Goal: Task Accomplishment & Management: Complete application form

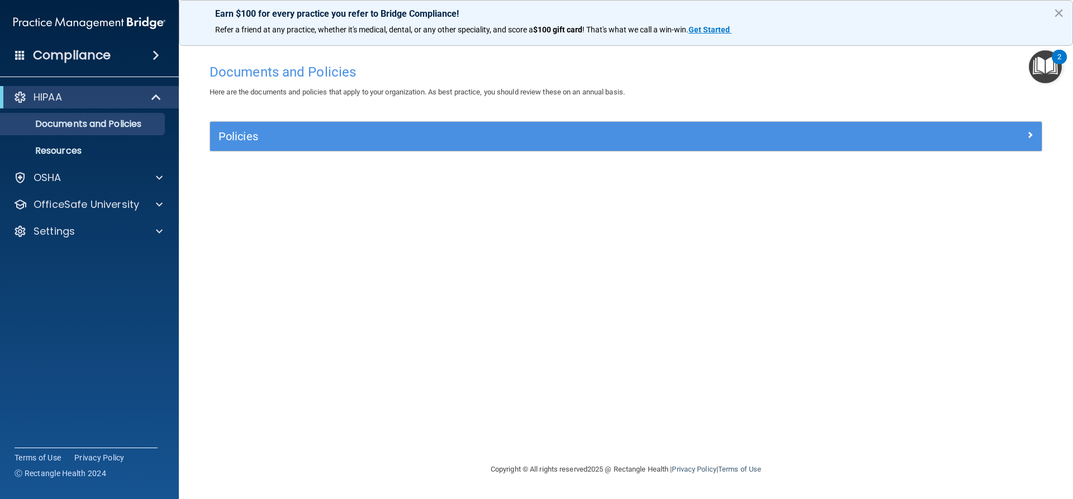
click at [118, 108] on div "HIPAA" at bounding box center [89, 97] width 179 height 22
click at [1041, 54] on img "Open Resource Center, 2 new notifications" at bounding box center [1045, 66] width 33 height 33
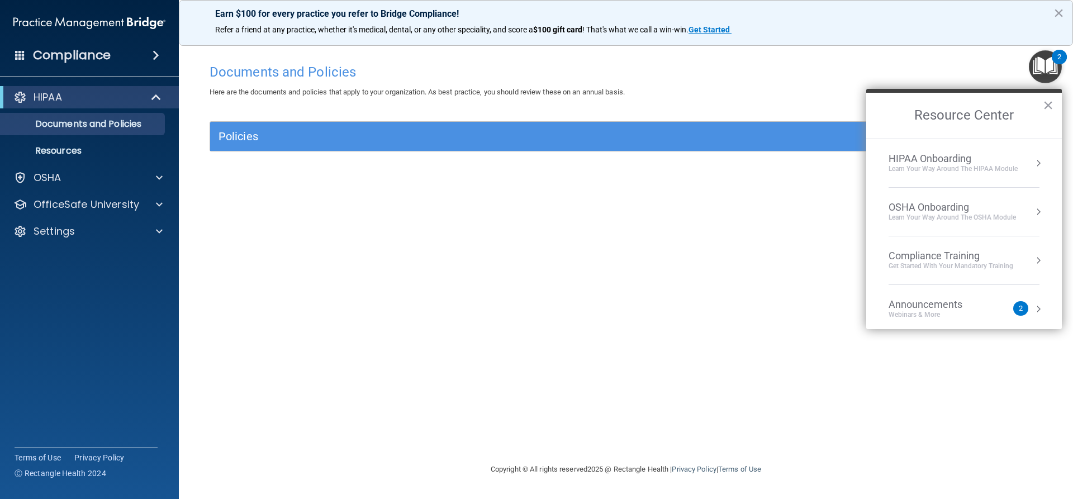
click at [969, 174] on li "HIPAA Onboarding Learn Your Way around the HIPAA module" at bounding box center [964, 163] width 151 height 49
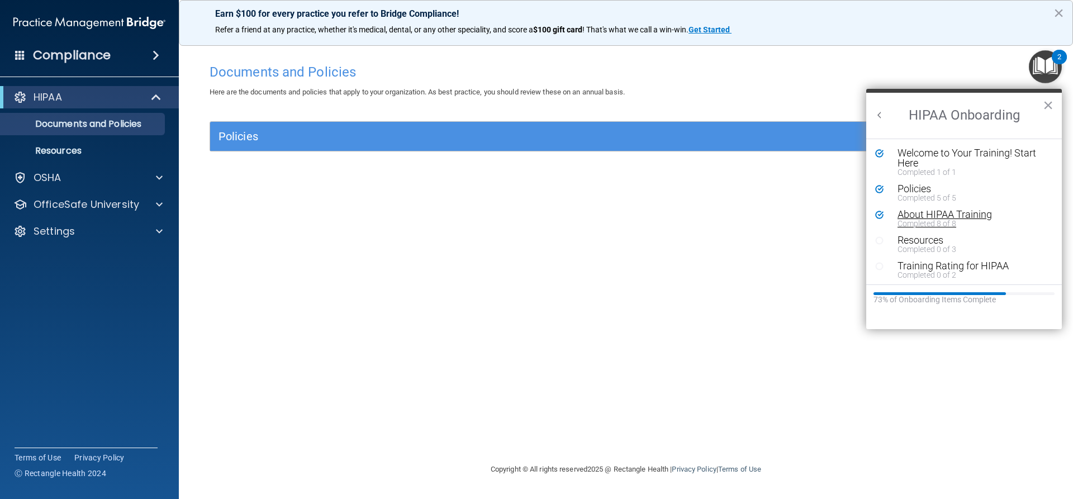
click at [943, 226] on div "Completed 8 of 8" at bounding box center [968, 224] width 141 height 8
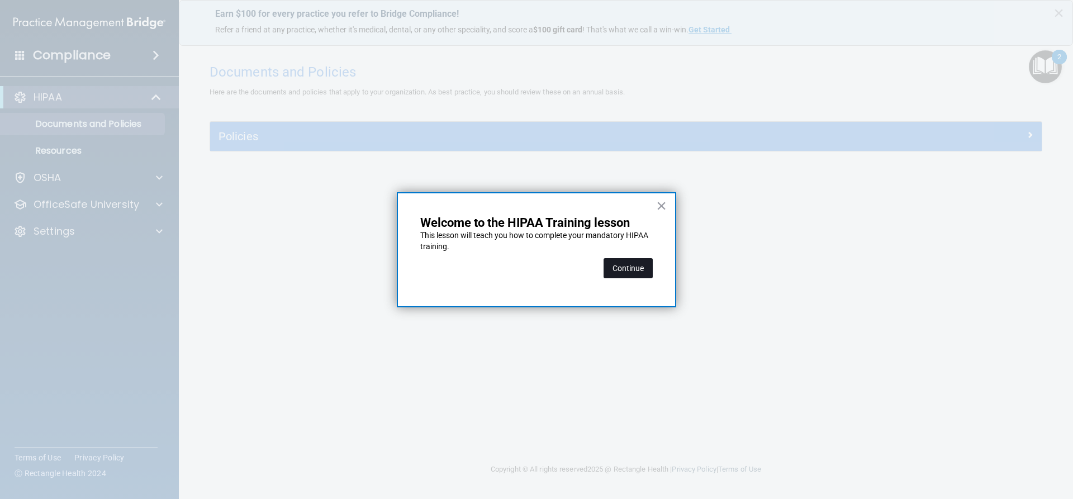
click at [618, 273] on button "Continue" at bounding box center [628, 268] width 49 height 20
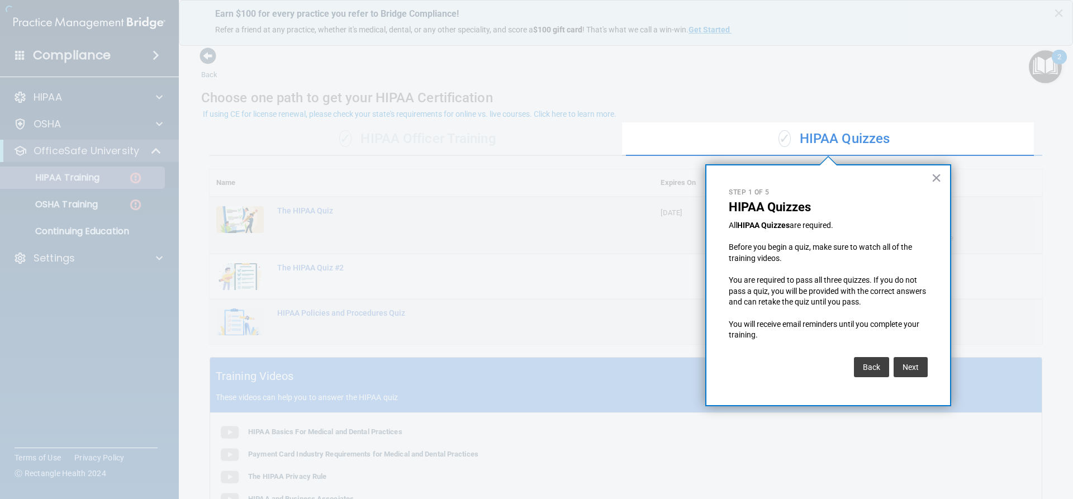
click at [77, 182] on div at bounding box center [311, 249] width 622 height 499
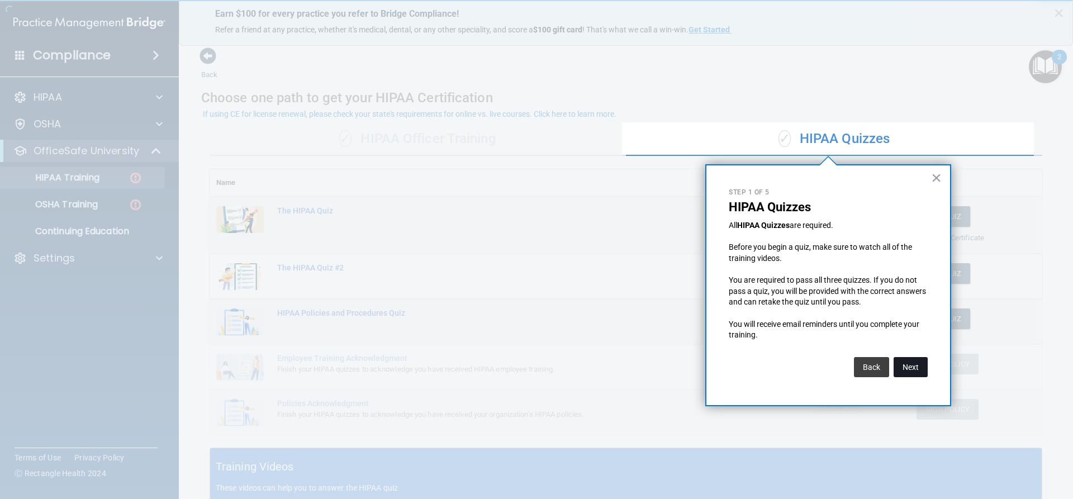
click at [918, 369] on button "Next" at bounding box center [911, 367] width 34 height 20
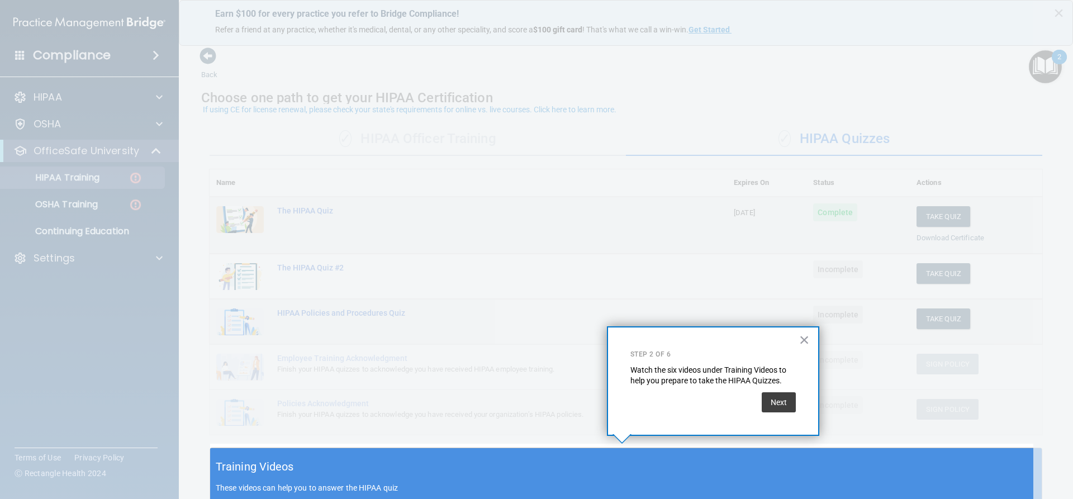
scroll to position [4, 0]
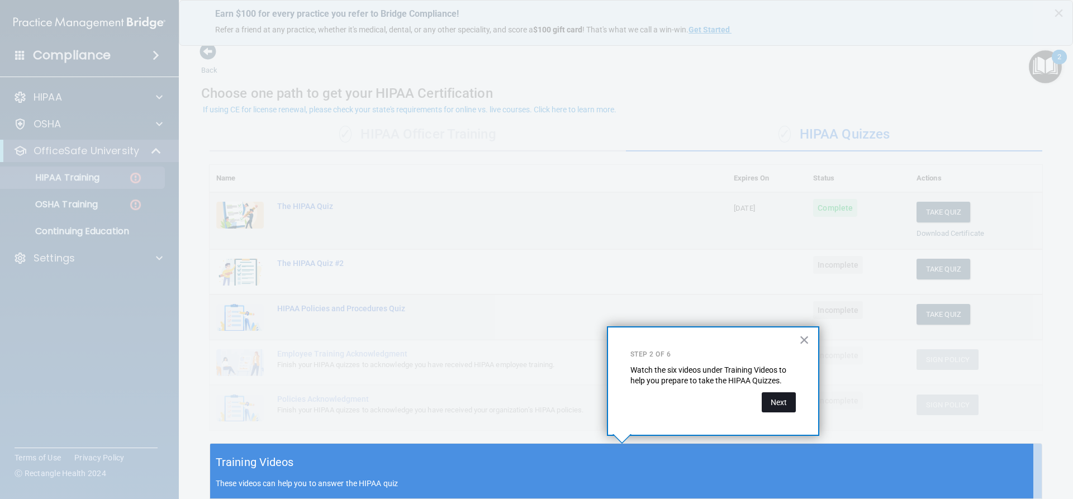
click at [771, 400] on button "Next" at bounding box center [779, 402] width 34 height 20
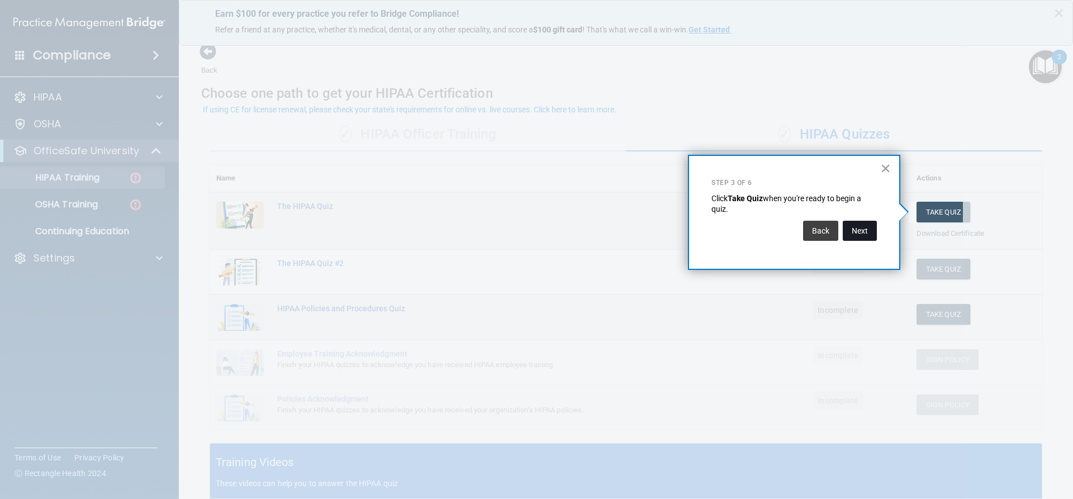
click at [861, 231] on button "Next" at bounding box center [860, 231] width 34 height 20
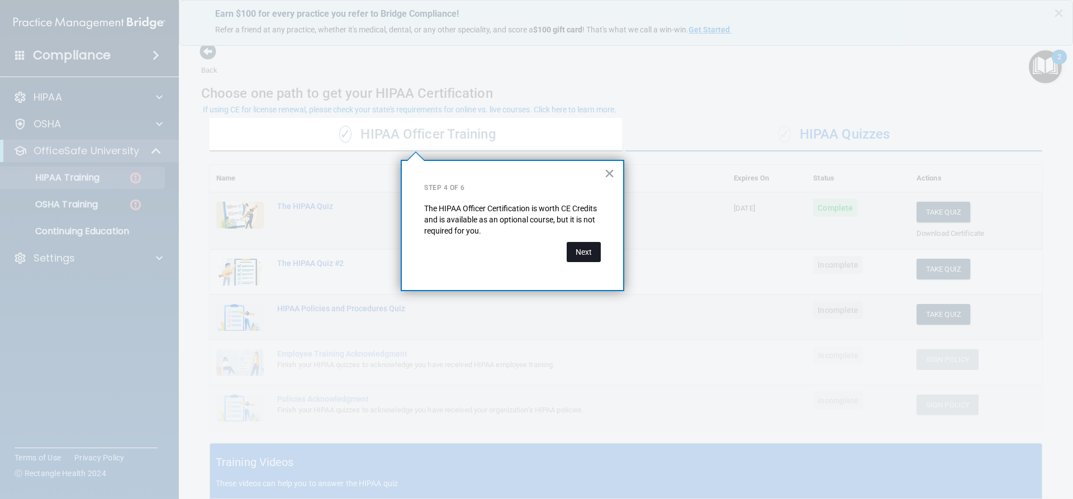
click at [591, 258] on button "Next" at bounding box center [584, 252] width 34 height 20
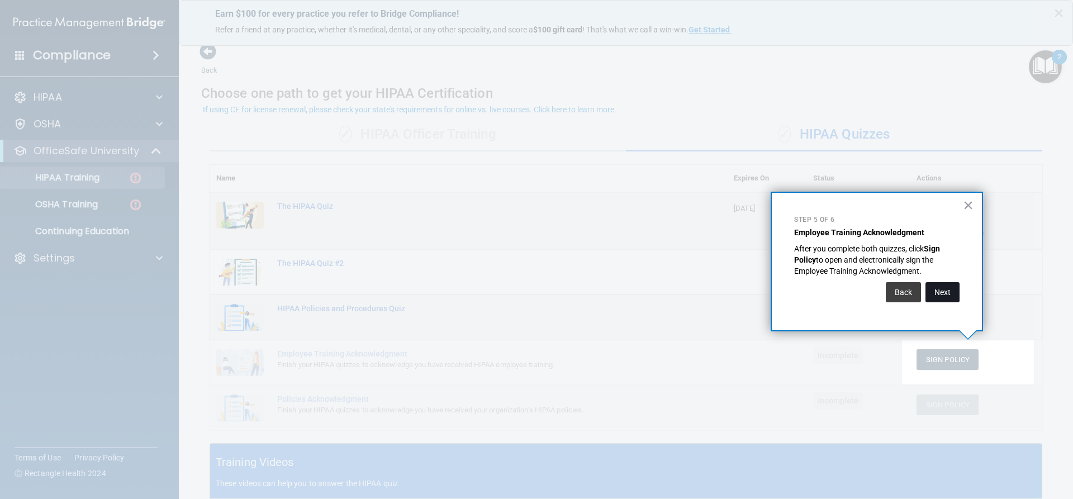
click at [951, 287] on button "Next" at bounding box center [943, 292] width 34 height 20
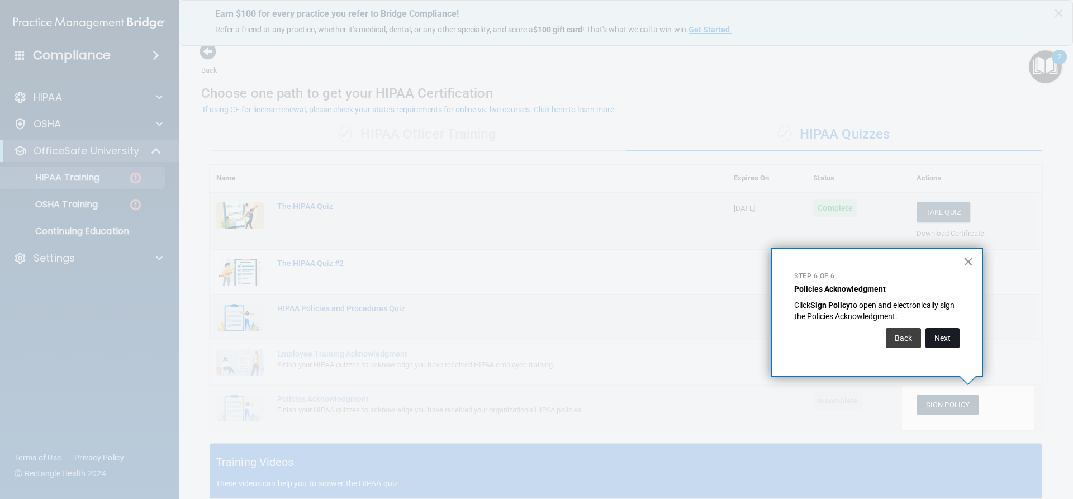
click at [942, 331] on button "Next" at bounding box center [943, 338] width 34 height 20
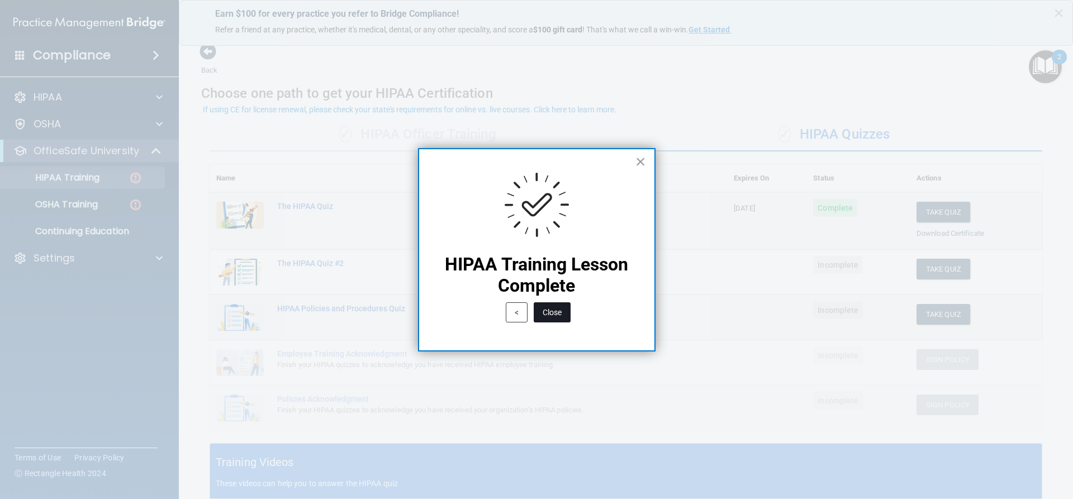
click at [557, 311] on button "Close" at bounding box center [552, 312] width 37 height 20
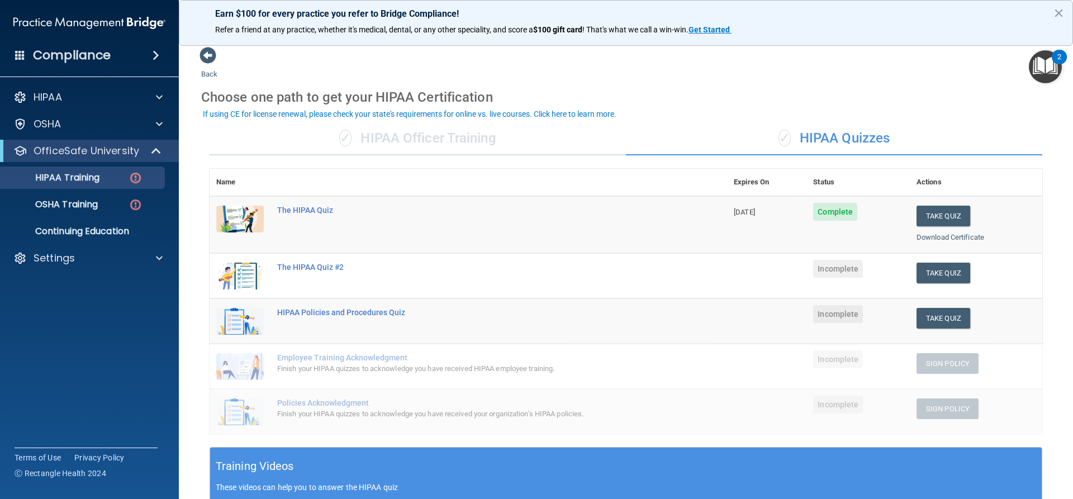
scroll to position [0, 0]
click at [951, 277] on button "Take Quiz" at bounding box center [944, 273] width 54 height 21
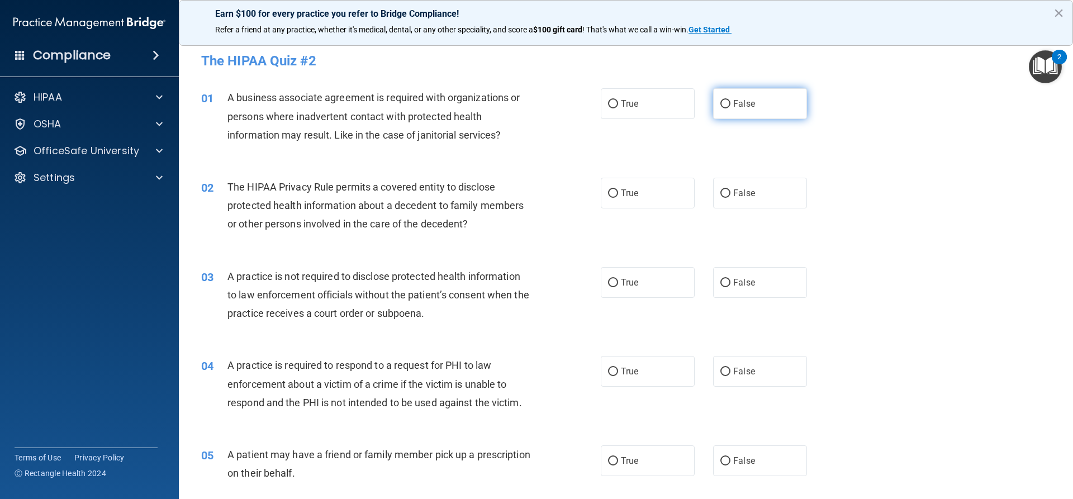
click at [720, 105] on input "False" at bounding box center [725, 104] width 10 height 8
radio input "true"
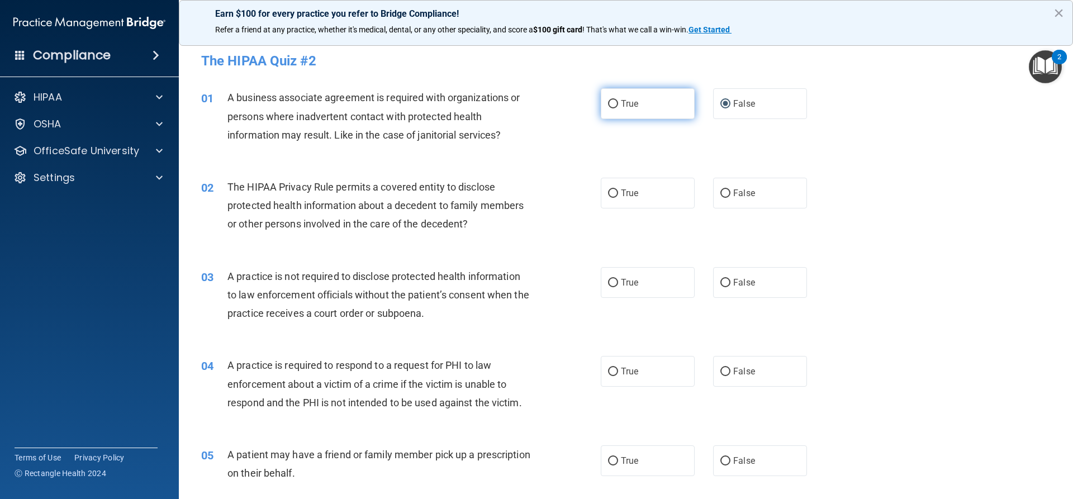
click at [659, 108] on label "True" at bounding box center [648, 103] width 94 height 31
click at [618, 108] on input "True" at bounding box center [613, 104] width 10 height 8
radio input "true"
click at [737, 114] on label "False" at bounding box center [760, 103] width 94 height 31
click at [731, 108] on input "False" at bounding box center [725, 104] width 10 height 8
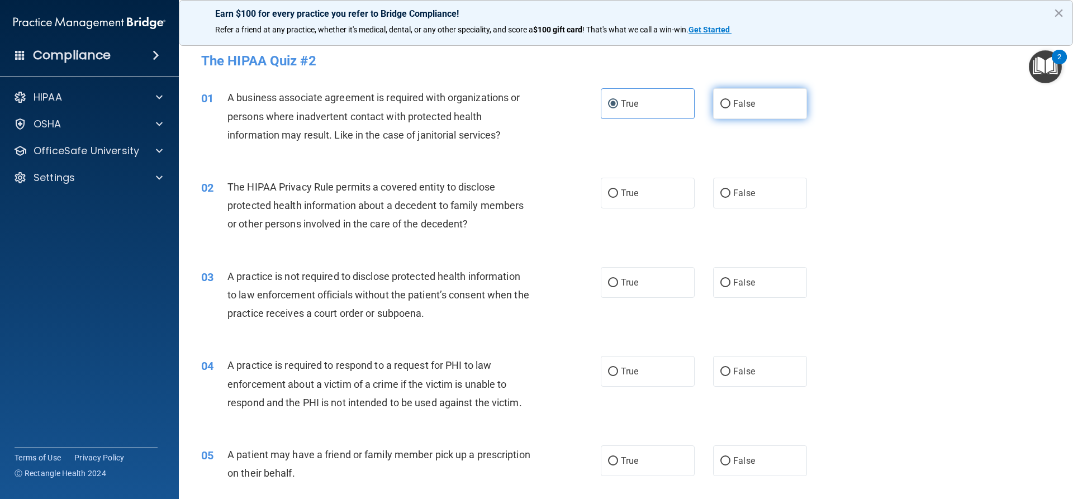
radio input "true"
radio input "false"
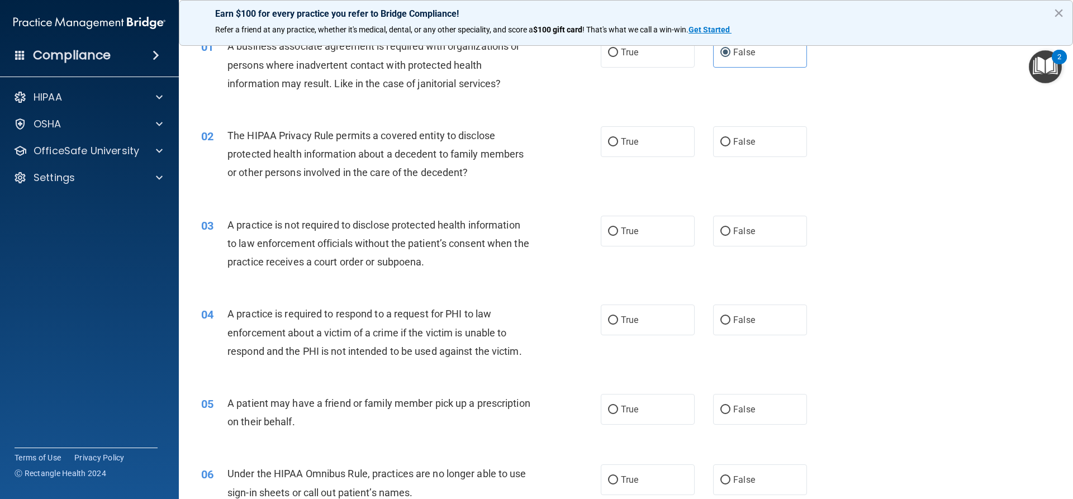
scroll to position [56, 0]
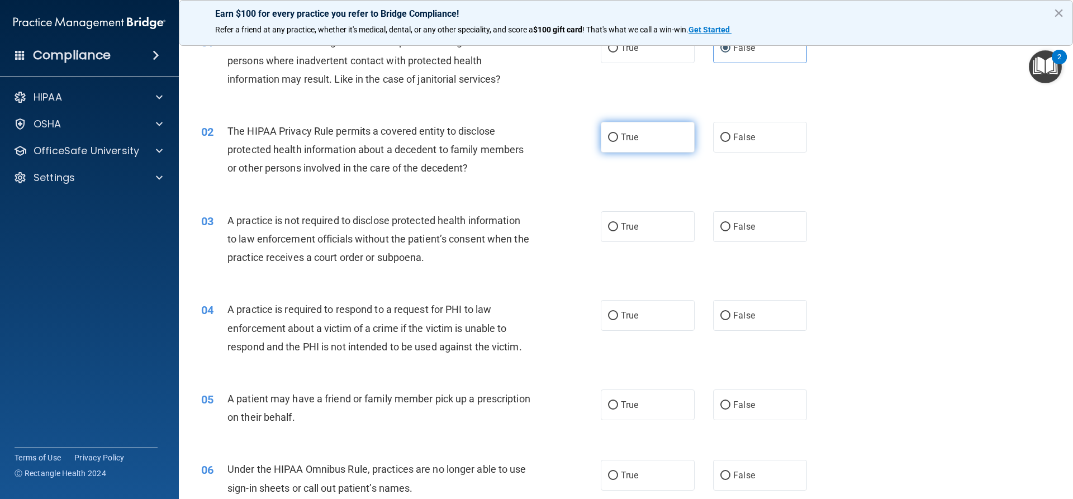
click at [601, 140] on label "True" at bounding box center [648, 137] width 94 height 31
click at [608, 140] on input "True" at bounding box center [613, 138] width 10 height 8
radio input "true"
click at [609, 226] on input "True" at bounding box center [613, 227] width 10 height 8
radio input "true"
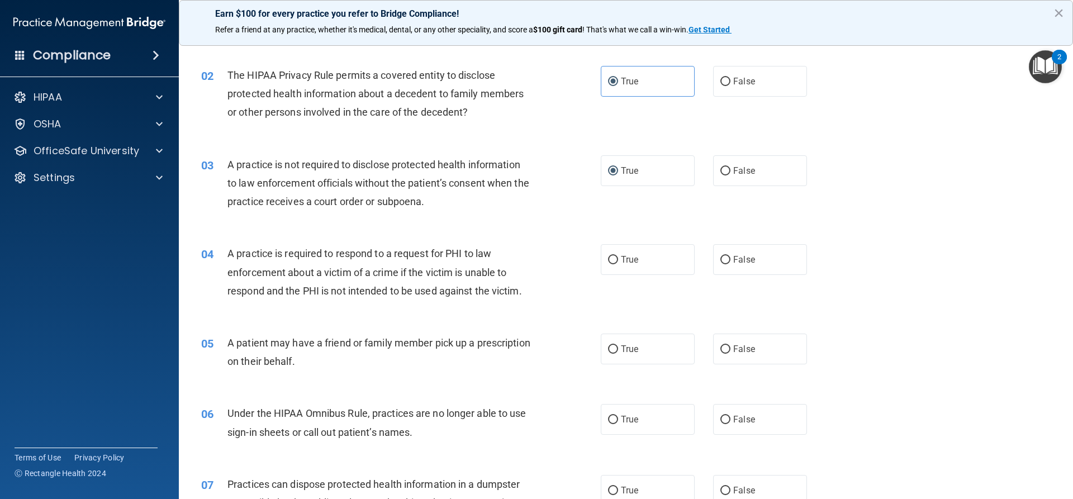
scroll to position [168, 0]
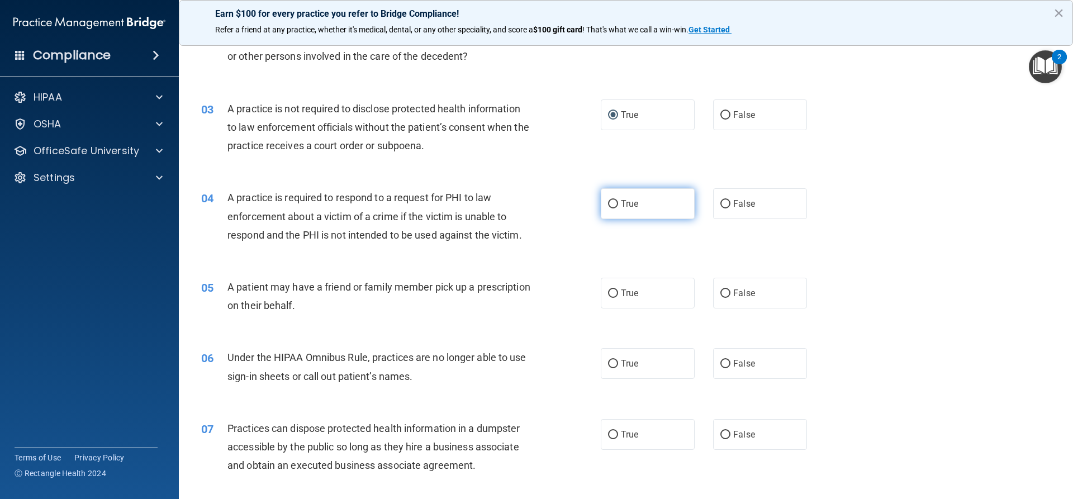
click at [626, 212] on label "True" at bounding box center [648, 203] width 94 height 31
click at [618, 208] on input "True" at bounding box center [613, 204] width 10 height 8
radio input "true"
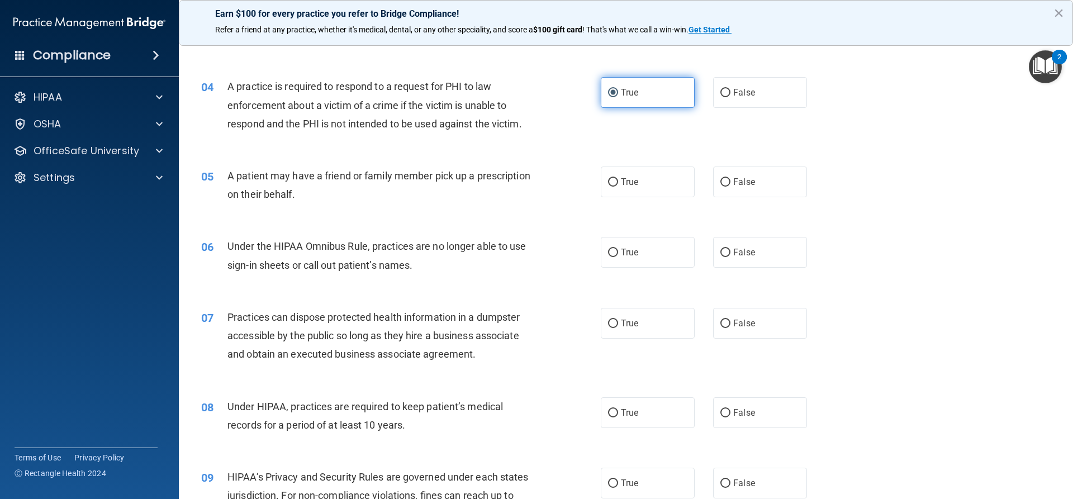
scroll to position [279, 0]
click at [627, 181] on span "True" at bounding box center [629, 181] width 17 height 11
click at [618, 181] on input "True" at bounding box center [613, 182] width 10 height 8
radio input "true"
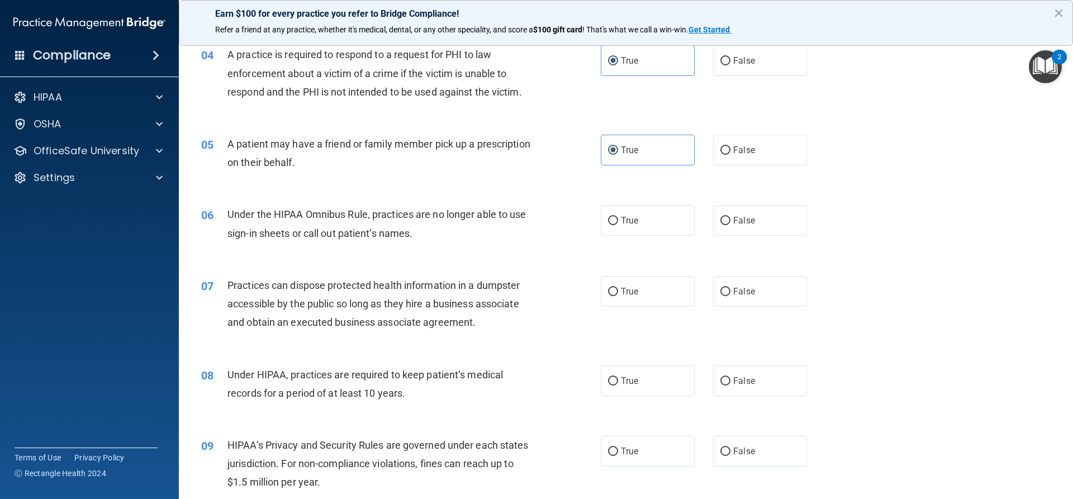
scroll to position [335, 0]
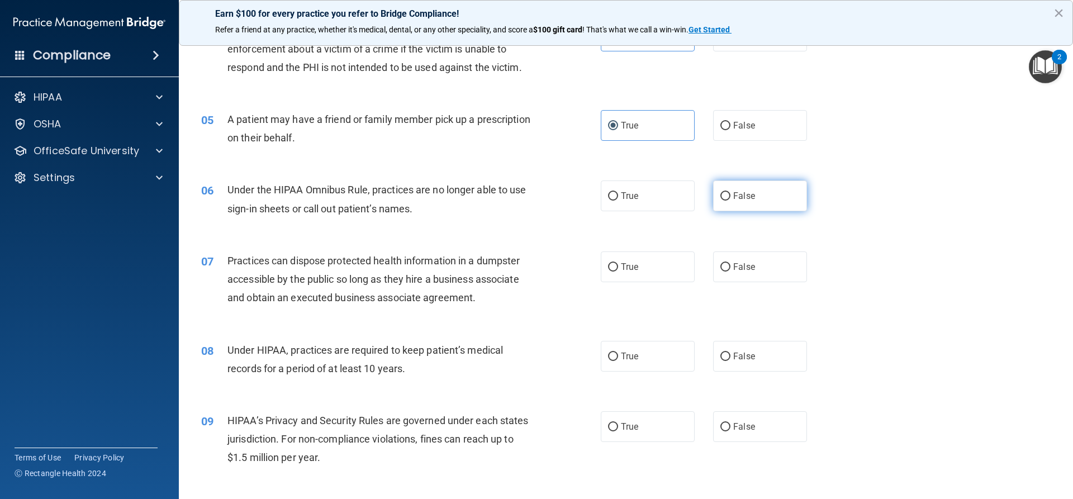
click at [733, 201] on span "False" at bounding box center [744, 196] width 22 height 11
click at [731, 201] on input "False" at bounding box center [725, 196] width 10 height 8
radio input "true"
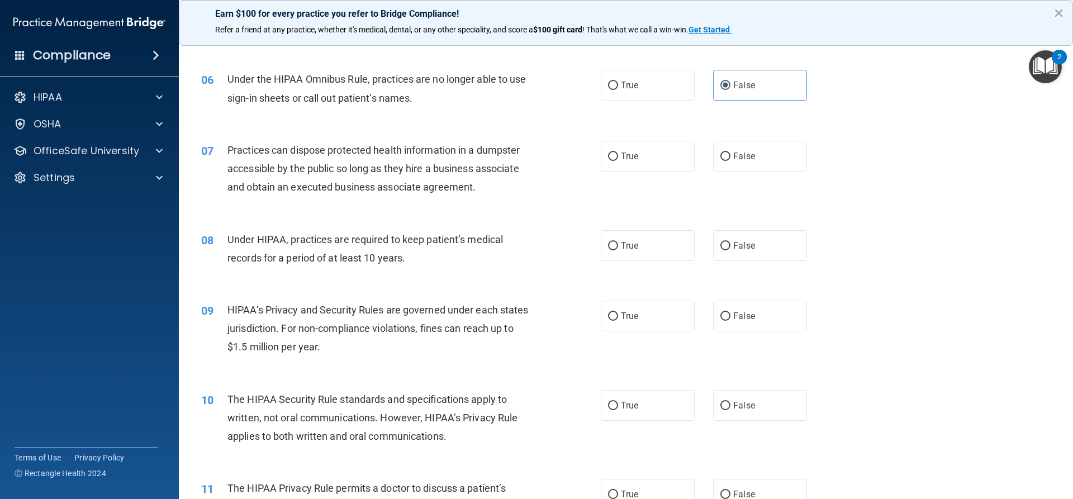
scroll to position [447, 0]
click at [732, 166] on label "False" at bounding box center [760, 155] width 94 height 31
click at [731, 160] on input "False" at bounding box center [725, 155] width 10 height 8
radio input "true"
click at [753, 252] on label "False" at bounding box center [760, 244] width 94 height 31
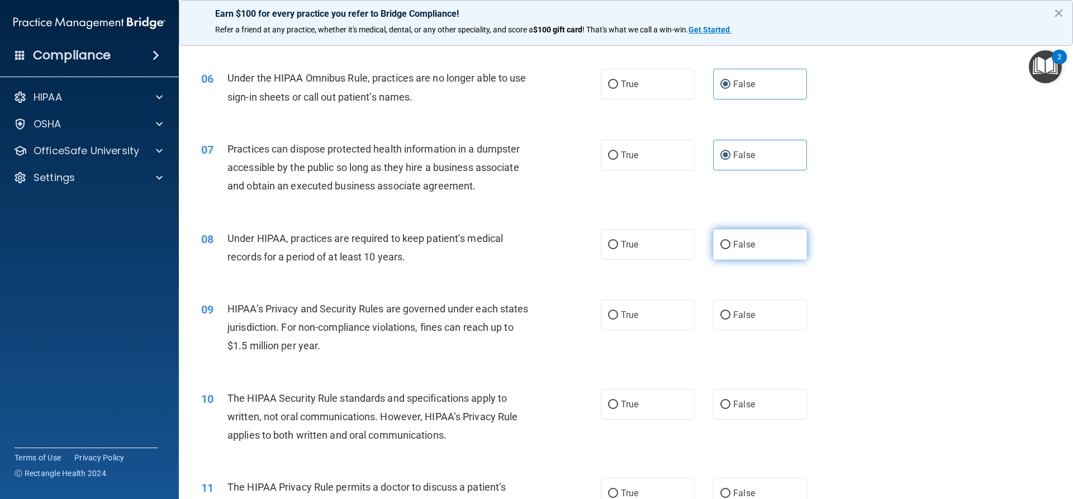
click at [731, 249] on input "False" at bounding box center [725, 245] width 10 height 8
radio input "true"
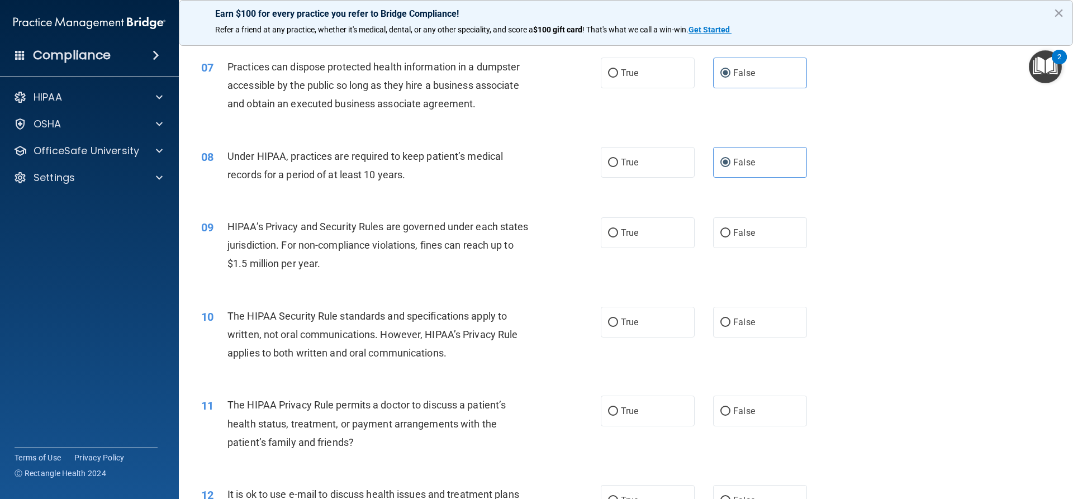
scroll to position [559, 0]
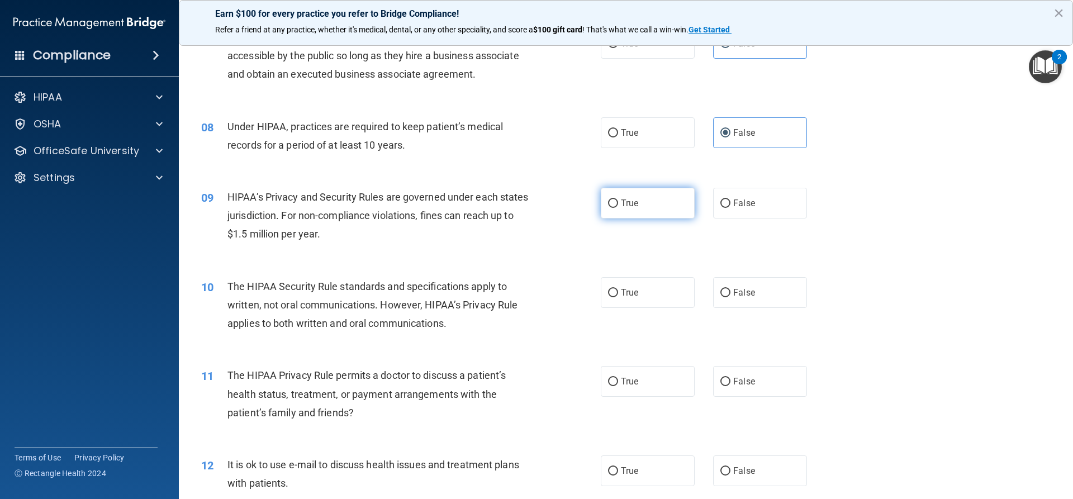
click at [671, 209] on label "True" at bounding box center [648, 203] width 94 height 31
click at [618, 208] on input "True" at bounding box center [613, 204] width 10 height 8
radio input "true"
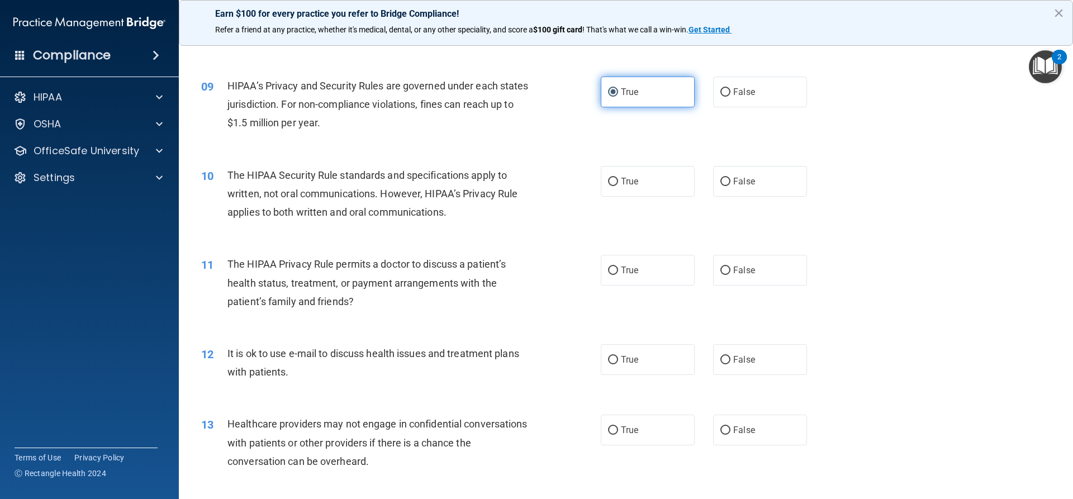
scroll to position [671, 0]
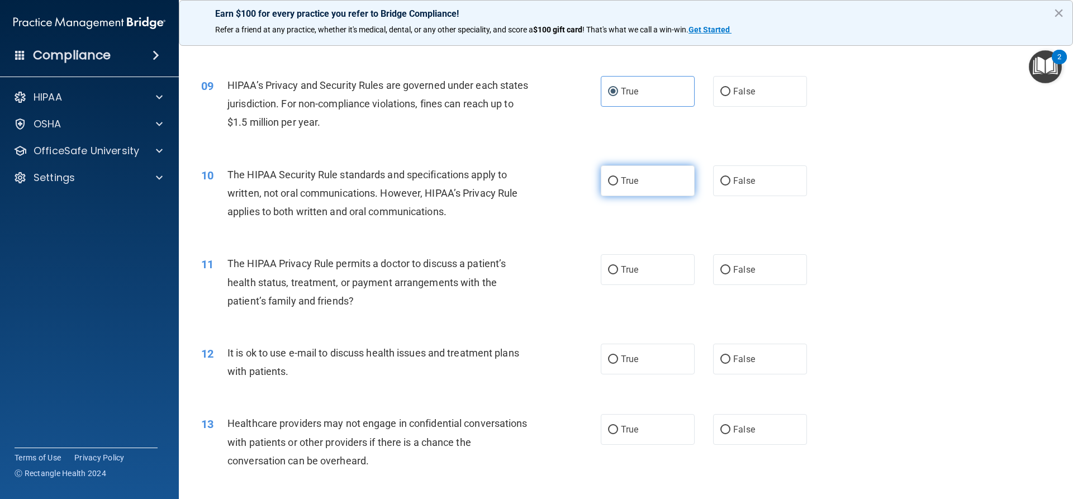
click at [608, 179] on input "True" at bounding box center [613, 181] width 10 height 8
radio input "true"
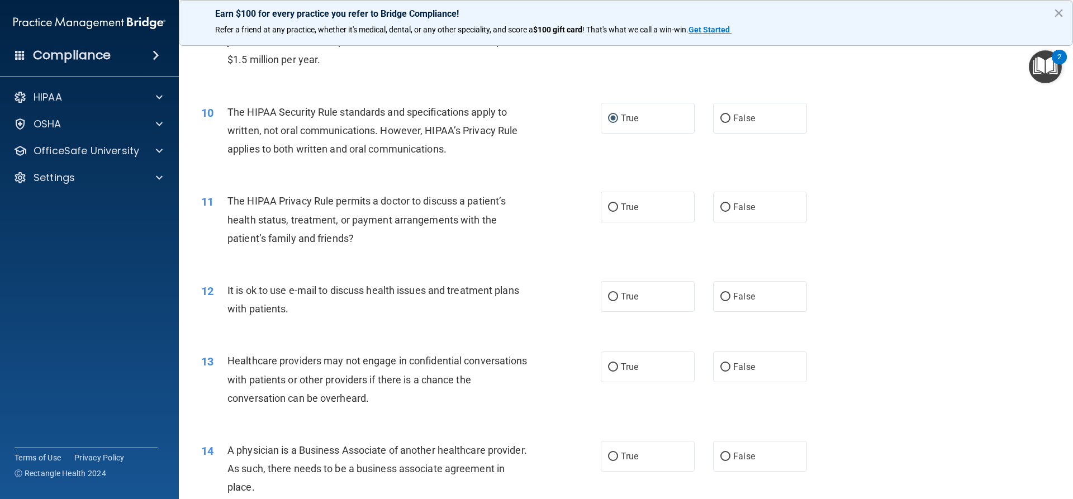
scroll to position [783, 0]
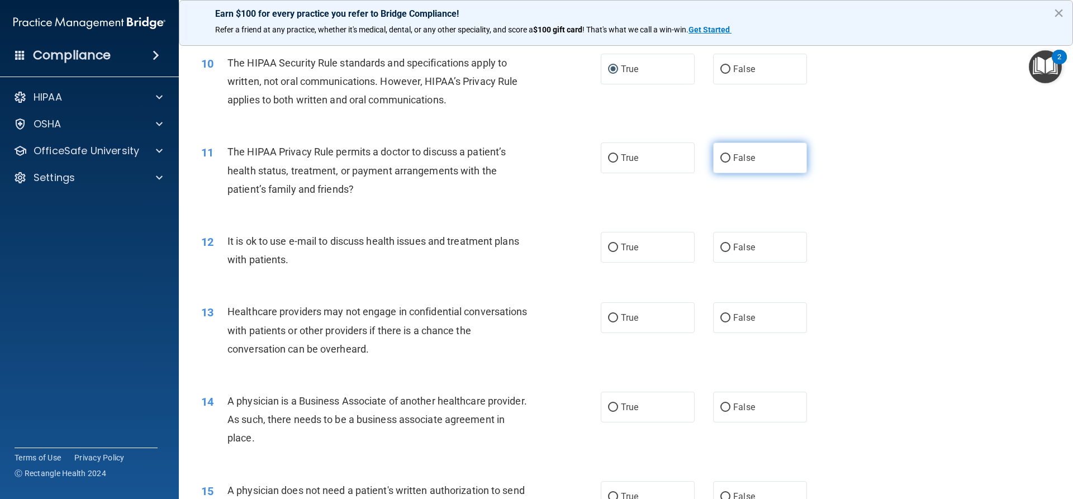
click at [729, 165] on label "False" at bounding box center [760, 158] width 94 height 31
click at [729, 163] on input "False" at bounding box center [725, 158] width 10 height 8
radio input "true"
click at [650, 258] on label "True" at bounding box center [648, 247] width 94 height 31
click at [618, 252] on input "True" at bounding box center [613, 248] width 10 height 8
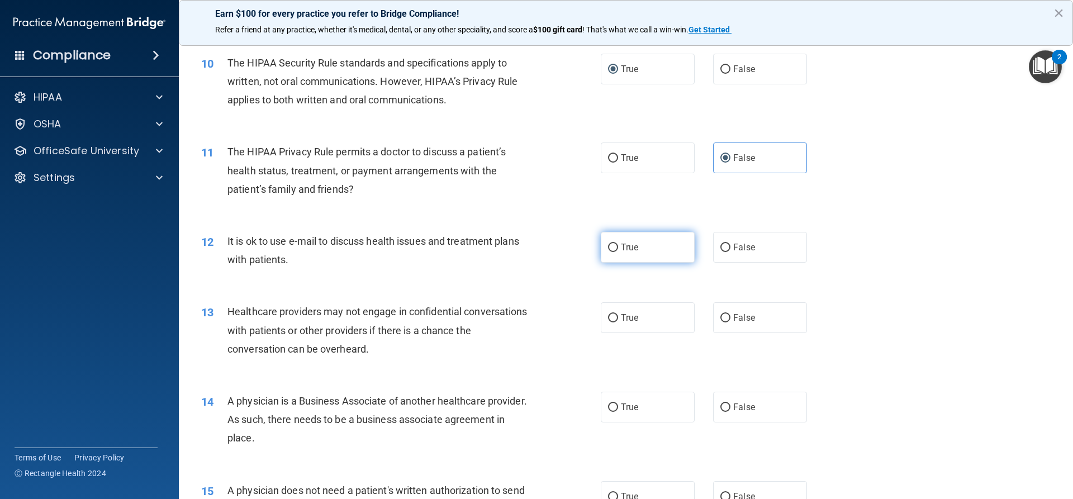
radio input "true"
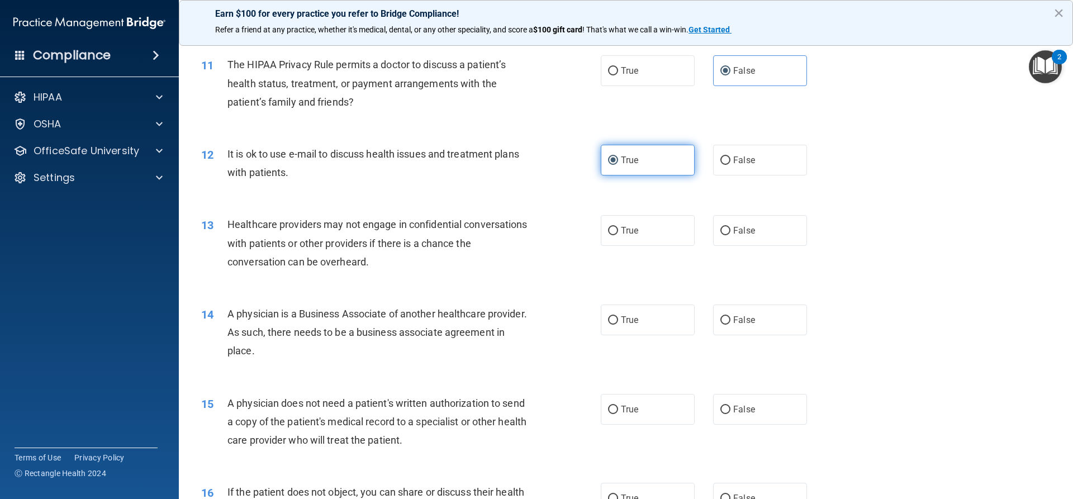
scroll to position [894, 0]
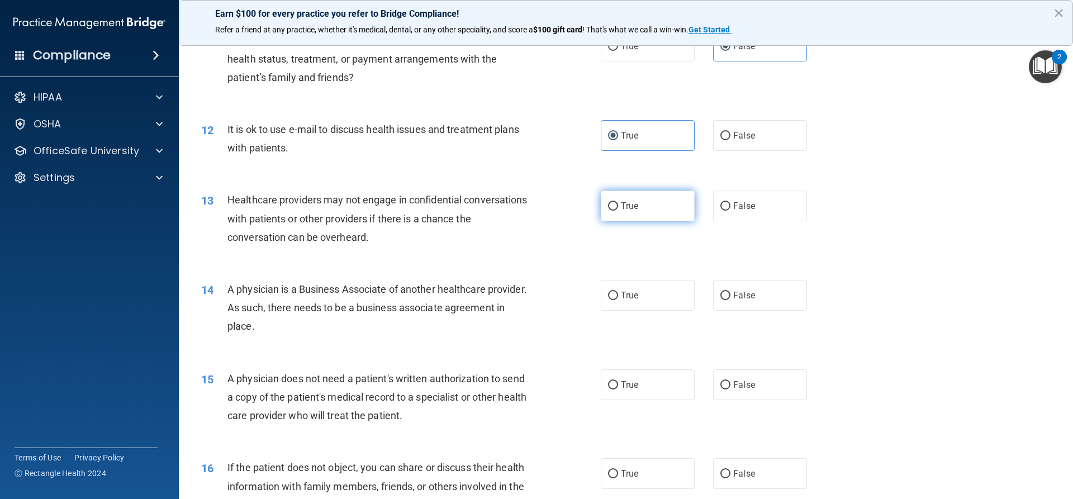
click at [629, 218] on label "True" at bounding box center [648, 206] width 94 height 31
click at [618, 211] on input "True" at bounding box center [613, 206] width 10 height 8
radio input "true"
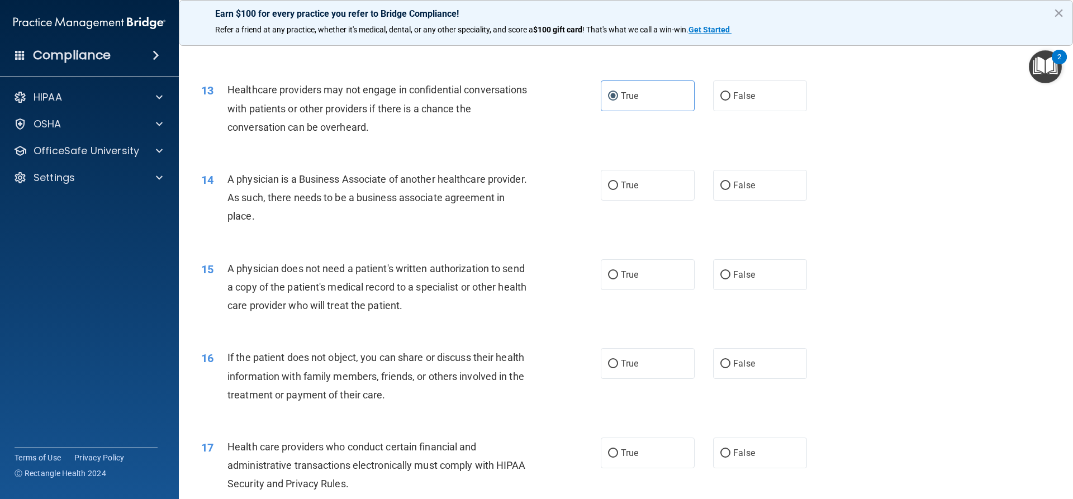
scroll to position [1006, 0]
click at [620, 195] on label "True" at bounding box center [648, 183] width 94 height 31
click at [618, 188] on input "True" at bounding box center [613, 184] width 10 height 8
radio input "true"
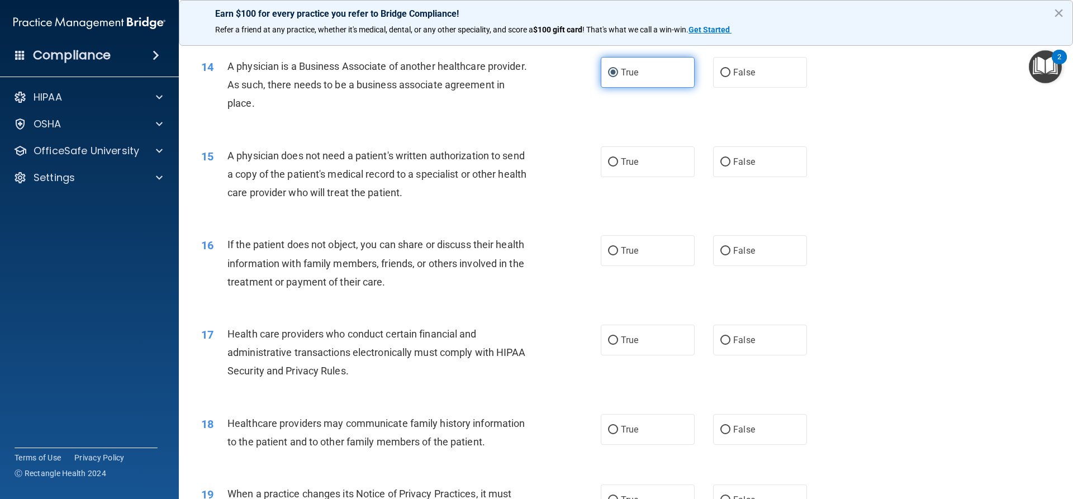
scroll to position [1118, 0]
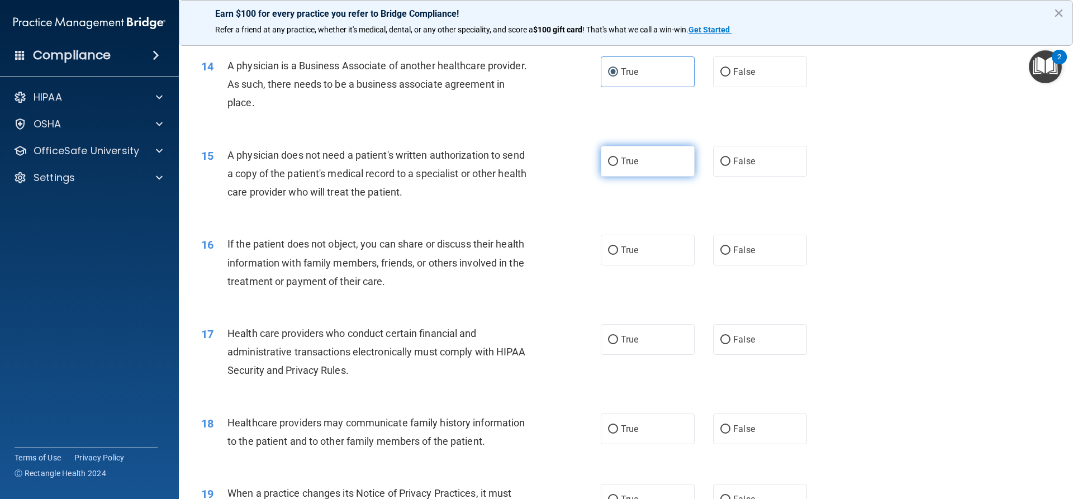
click at [649, 163] on label "True" at bounding box center [648, 161] width 94 height 31
click at [618, 163] on input "True" at bounding box center [613, 162] width 10 height 8
radio input "true"
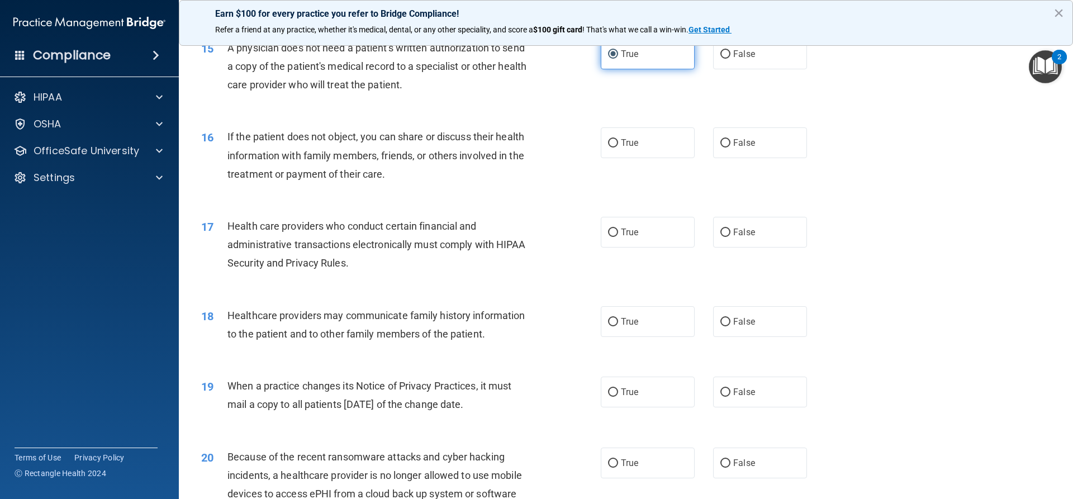
scroll to position [1230, 0]
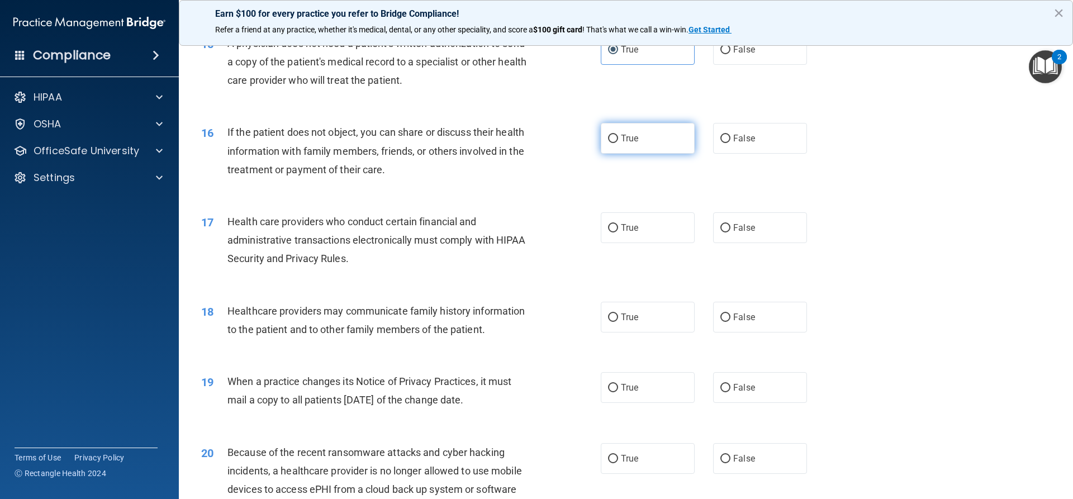
click at [636, 149] on label "True" at bounding box center [648, 138] width 94 height 31
click at [618, 143] on input "True" at bounding box center [613, 139] width 10 height 8
radio input "true"
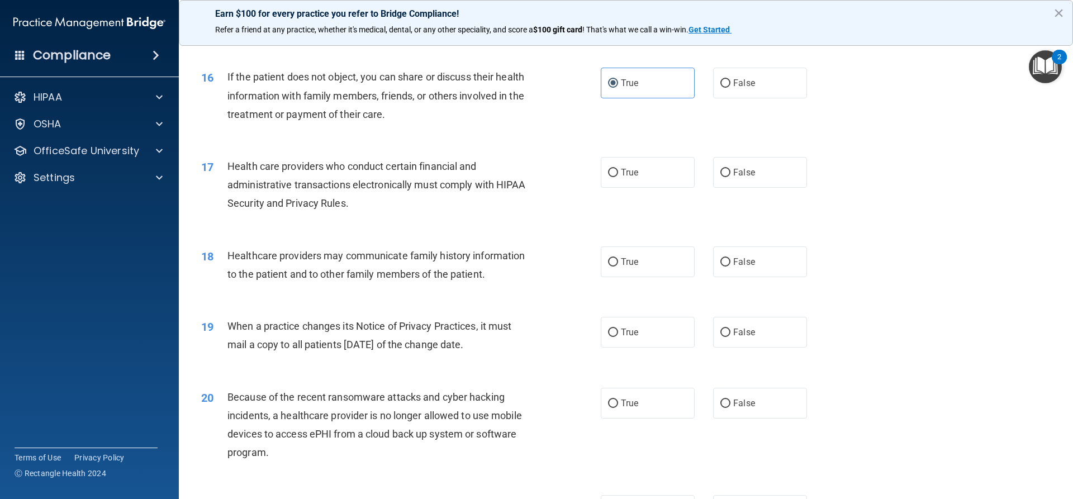
scroll to position [1286, 0]
click at [638, 186] on label "True" at bounding box center [648, 172] width 94 height 31
click at [618, 177] on input "True" at bounding box center [613, 172] width 10 height 8
radio input "true"
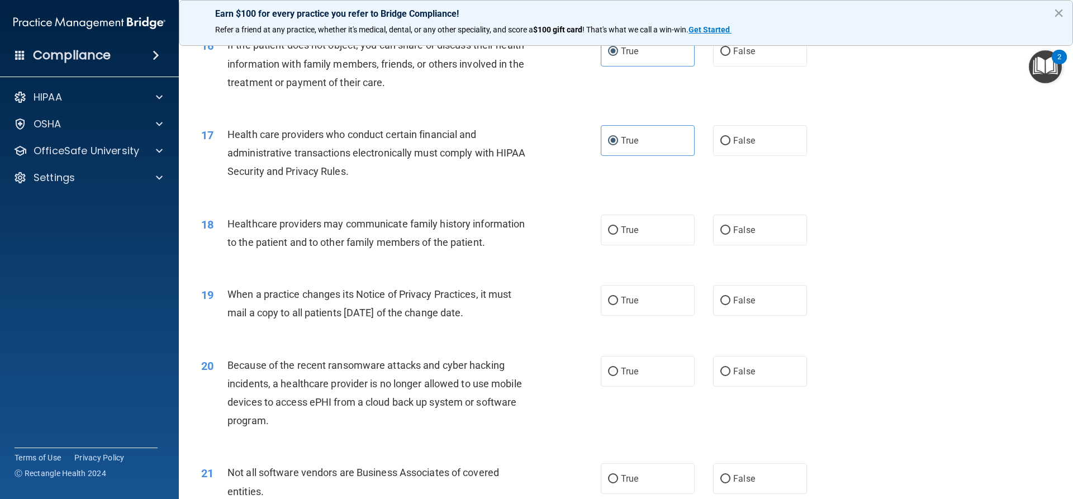
scroll to position [1342, 0]
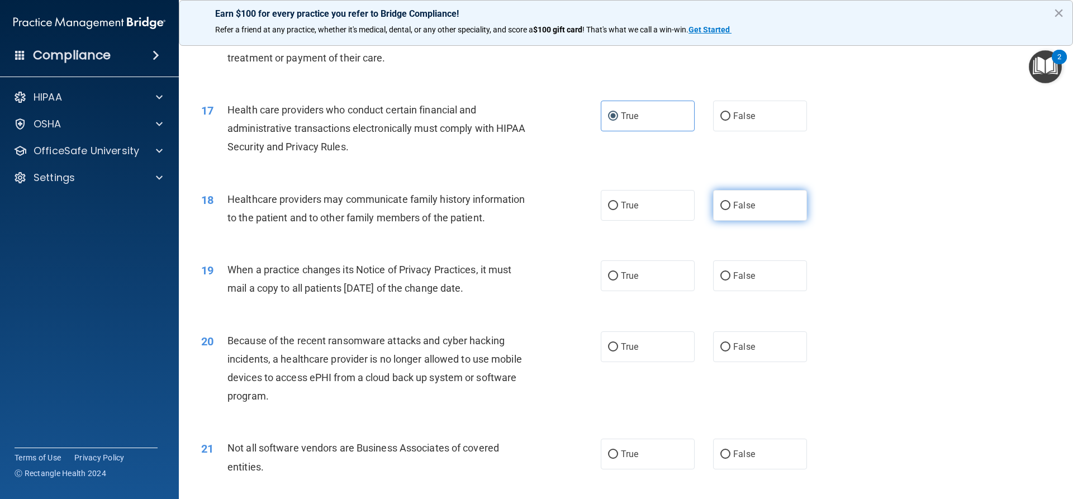
click at [720, 204] on input "False" at bounding box center [725, 206] width 10 height 8
radio input "true"
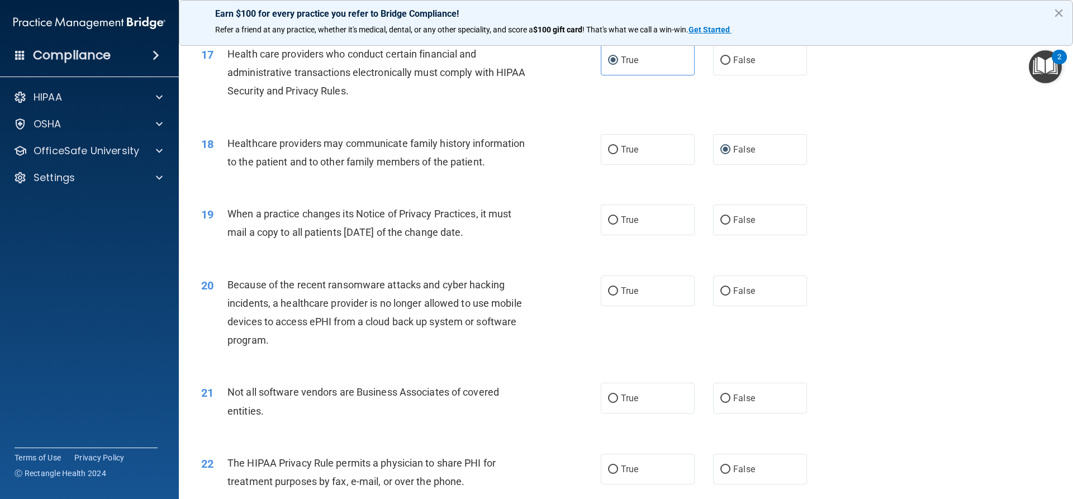
scroll to position [1453, 0]
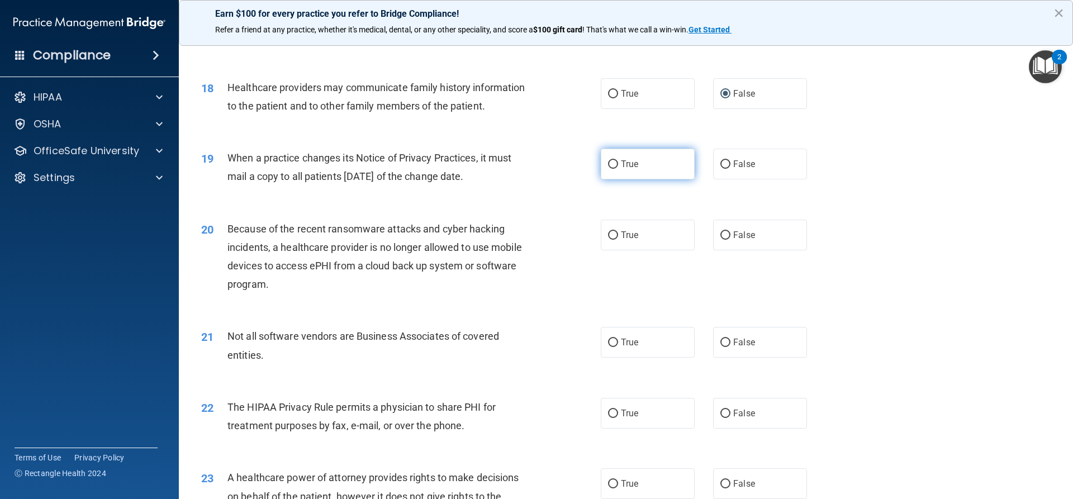
click at [639, 175] on label "True" at bounding box center [648, 164] width 94 height 31
click at [618, 169] on input "True" at bounding box center [613, 164] width 10 height 8
radio input "true"
click at [622, 239] on span "True" at bounding box center [629, 235] width 17 height 11
click at [618, 239] on input "True" at bounding box center [613, 235] width 10 height 8
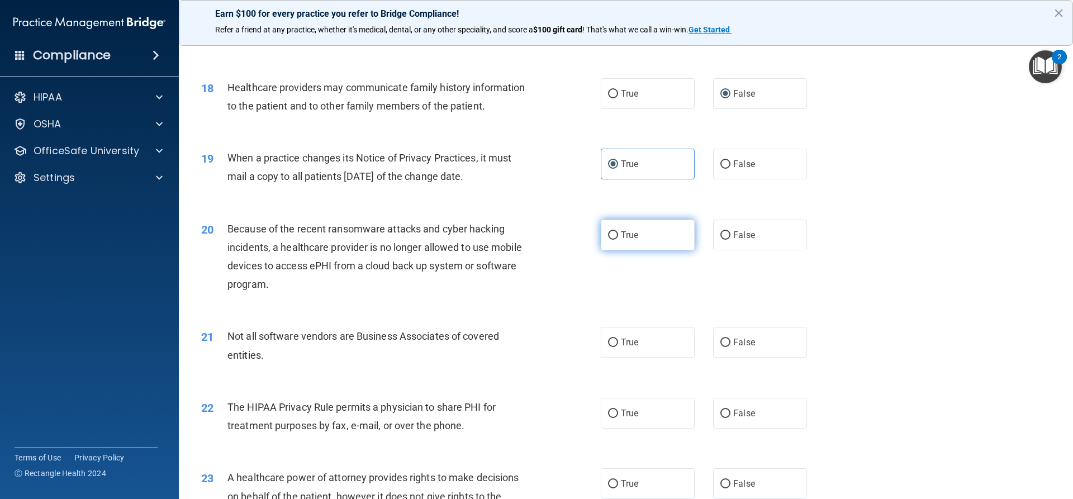
radio input "true"
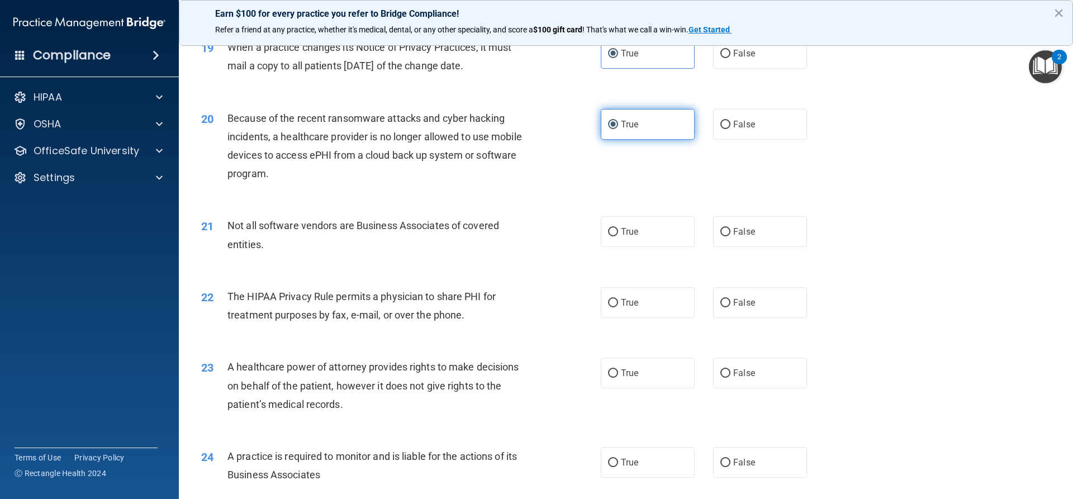
scroll to position [1565, 0]
click at [613, 132] on label "True" at bounding box center [648, 123] width 94 height 31
click at [613, 128] on input "True" at bounding box center [613, 124] width 10 height 8
click at [727, 121] on label "False" at bounding box center [760, 123] width 94 height 31
click at [727, 121] on input "False" at bounding box center [725, 124] width 10 height 8
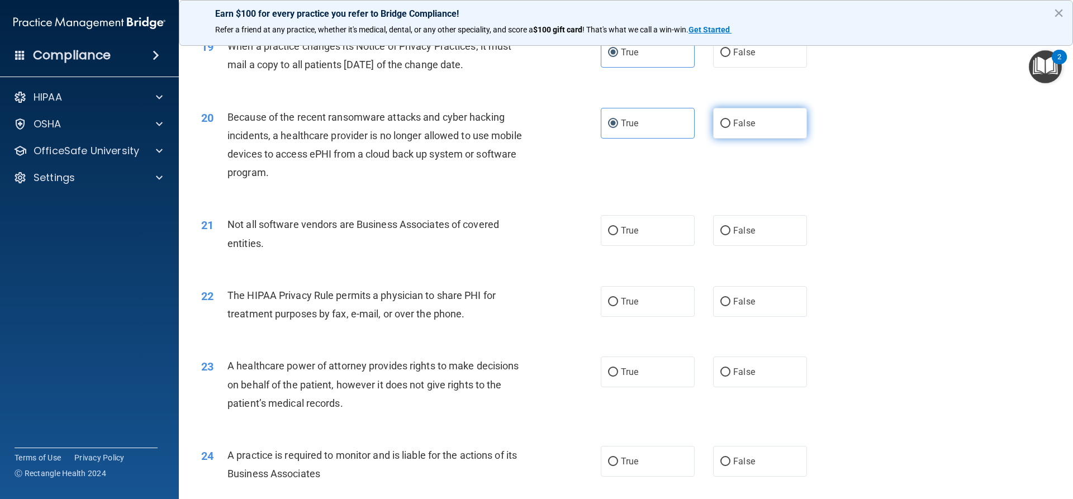
radio input "true"
radio input "false"
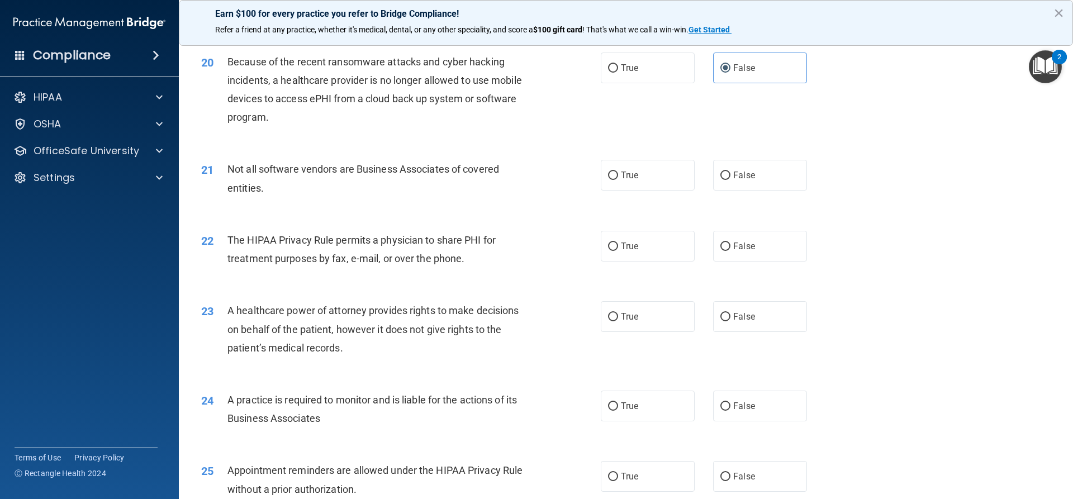
scroll to position [1621, 0]
click at [634, 185] on label "True" at bounding box center [648, 174] width 94 height 31
click at [618, 179] on input "True" at bounding box center [613, 175] width 10 height 8
radio input "true"
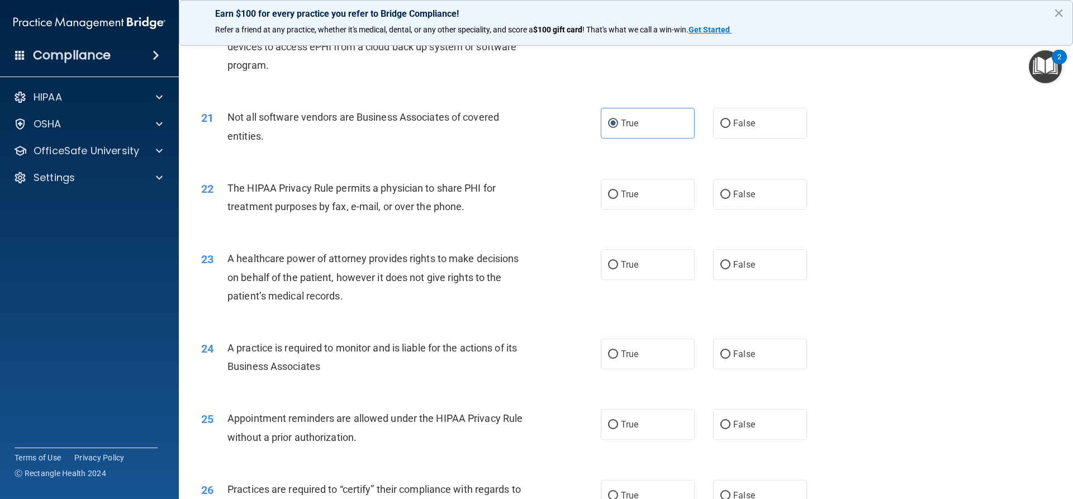
scroll to position [1677, 0]
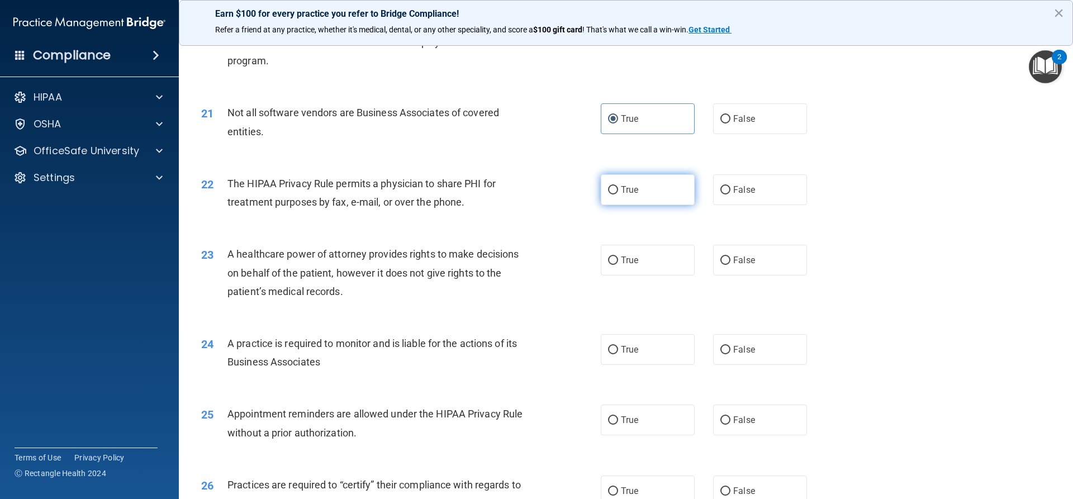
click at [627, 199] on label "True" at bounding box center [648, 189] width 94 height 31
click at [618, 195] on input "True" at bounding box center [613, 190] width 10 height 8
radio input "true"
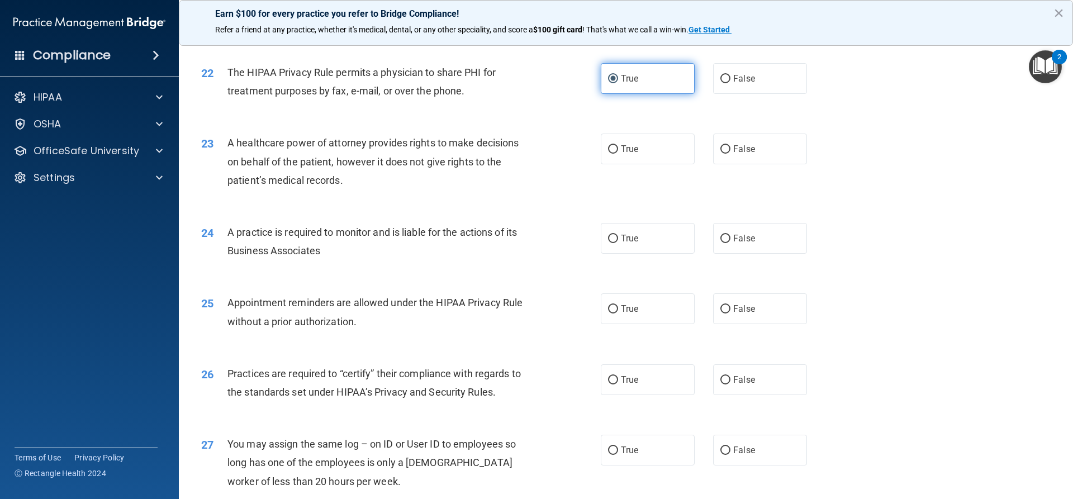
scroll to position [1789, 0]
click at [720, 151] on input "False" at bounding box center [725, 149] width 10 height 8
radio input "true"
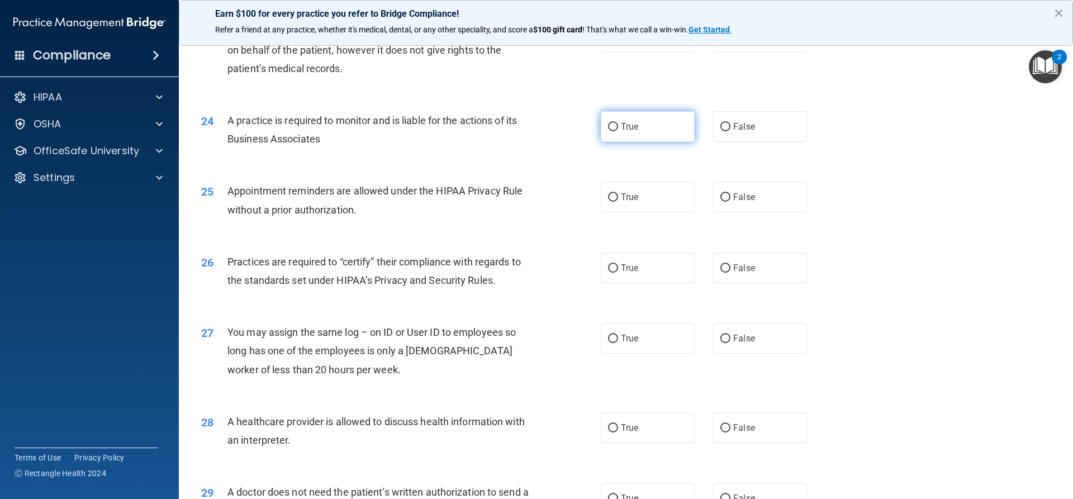
scroll to position [1900, 0]
click at [618, 133] on label "True" at bounding box center [648, 126] width 94 height 31
click at [618, 131] on input "True" at bounding box center [613, 126] width 10 height 8
radio input "true"
click at [743, 124] on span "False" at bounding box center [744, 126] width 22 height 11
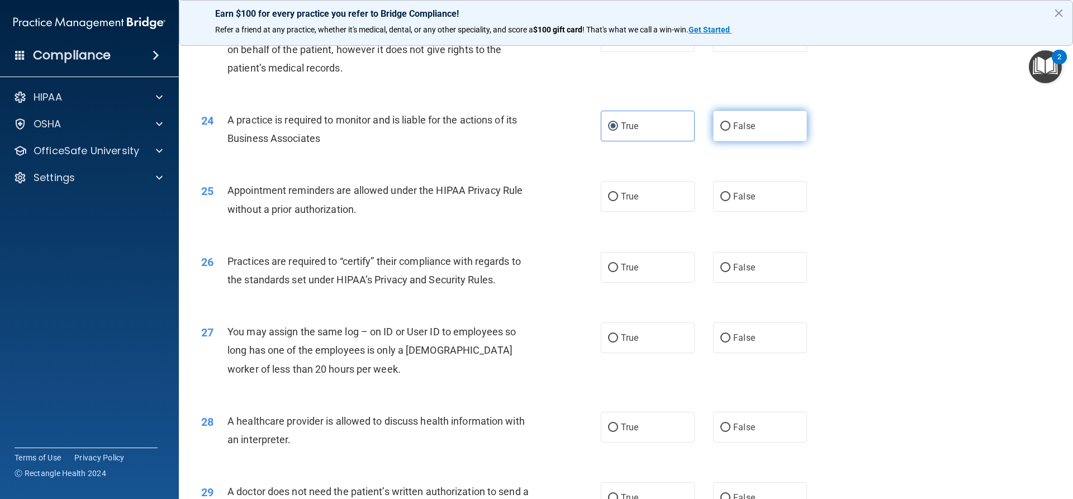
click at [731, 124] on input "False" at bounding box center [725, 126] width 10 height 8
radio input "true"
radio input "false"
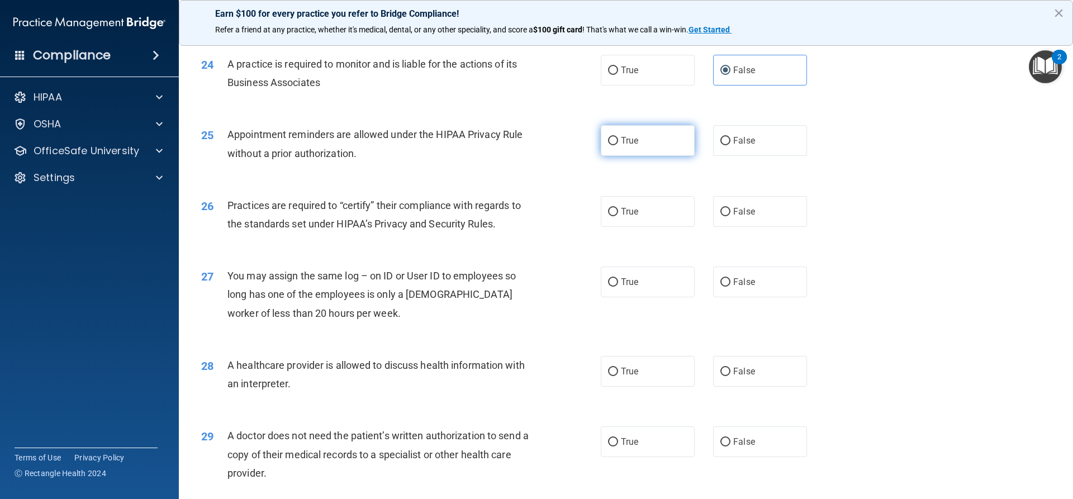
click at [613, 153] on label "True" at bounding box center [648, 140] width 94 height 31
click at [613, 145] on input "True" at bounding box center [613, 141] width 10 height 8
radio input "true"
click at [612, 220] on label "True" at bounding box center [648, 211] width 94 height 31
click at [612, 216] on input "True" at bounding box center [613, 212] width 10 height 8
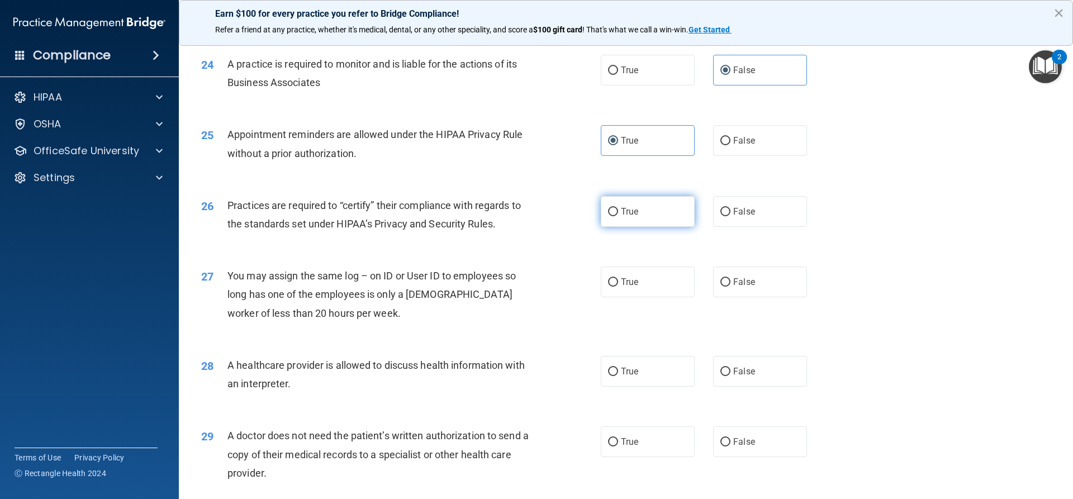
radio input "true"
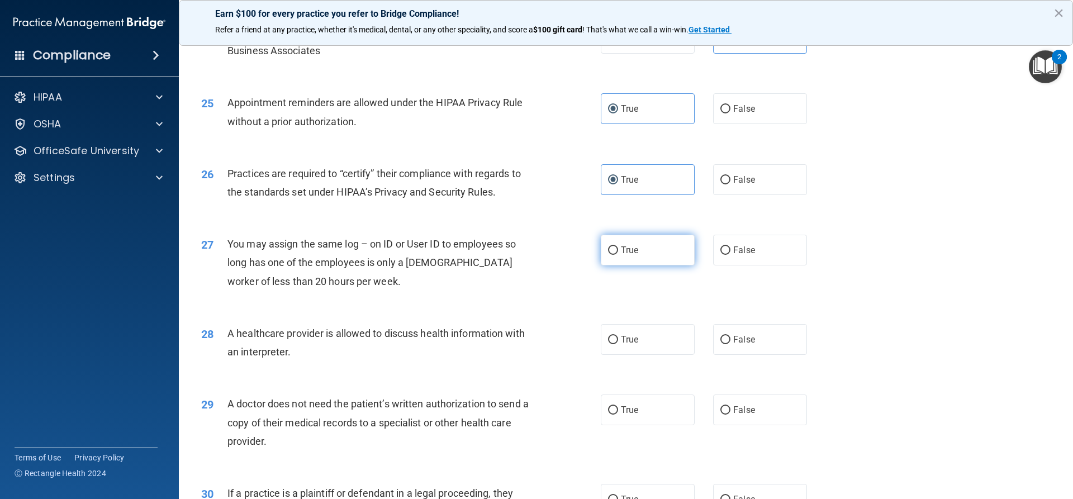
scroll to position [2012, 0]
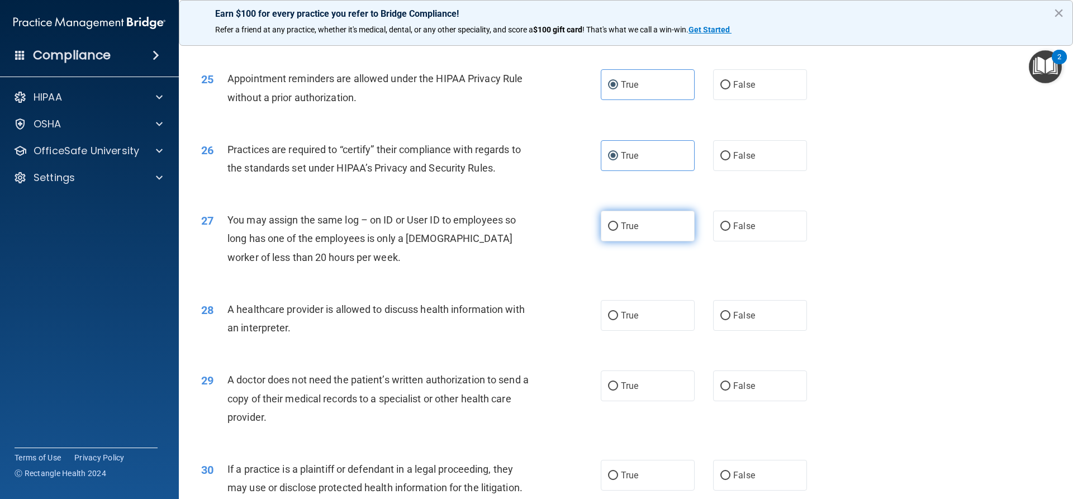
click at [665, 234] on label "True" at bounding box center [648, 226] width 94 height 31
click at [618, 231] on input "True" at bounding box center [613, 226] width 10 height 8
radio input "true"
click at [720, 227] on input "False" at bounding box center [725, 226] width 10 height 8
radio input "true"
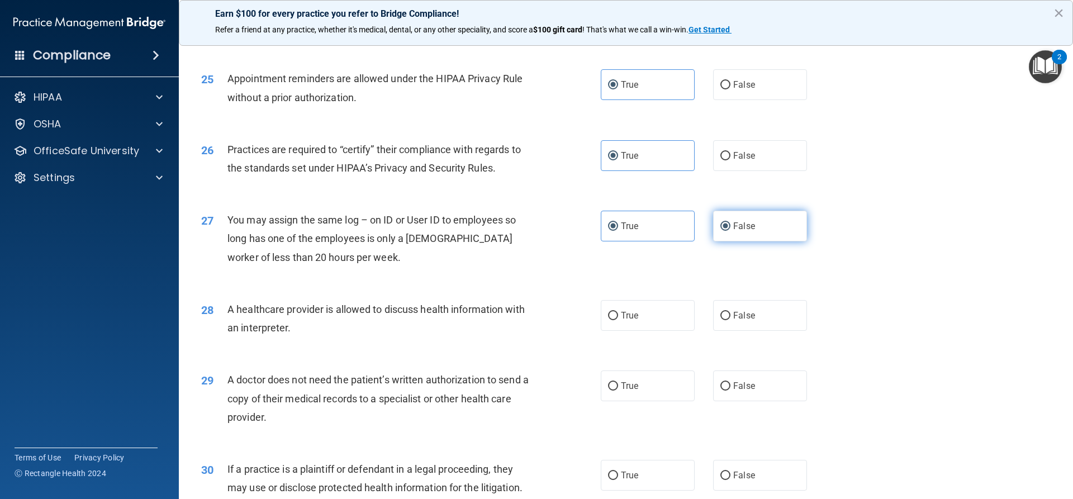
radio input "false"
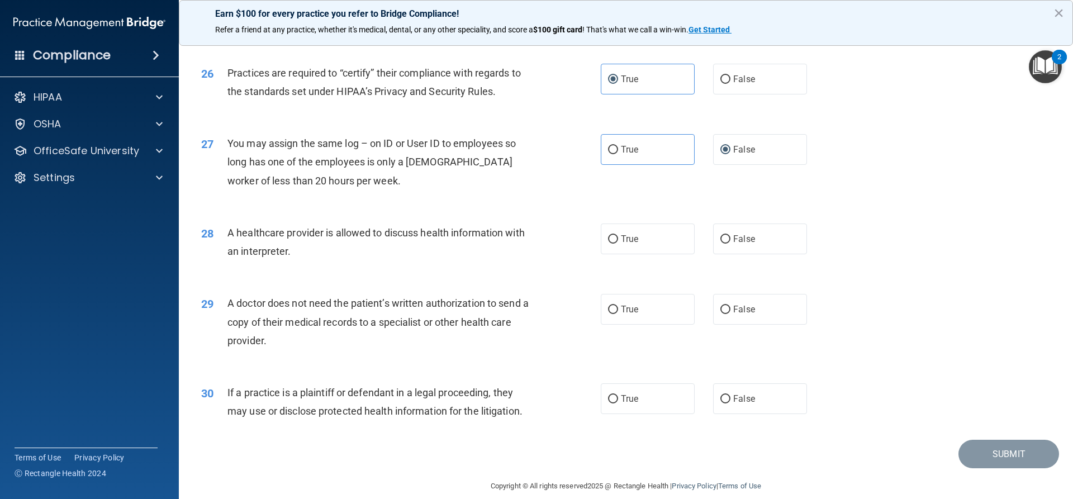
scroll to position [2103, 0]
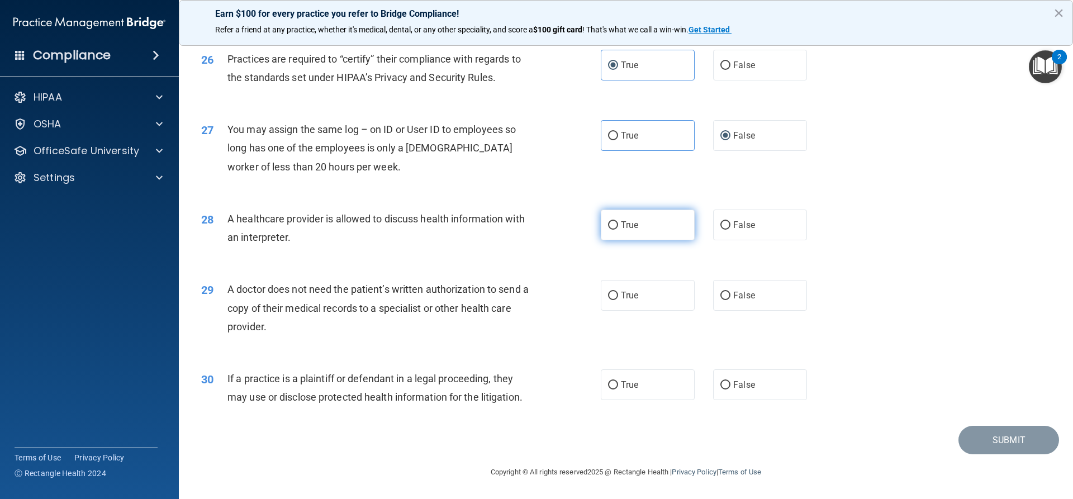
click at [648, 238] on label "True" at bounding box center [648, 225] width 94 height 31
click at [618, 230] on input "True" at bounding box center [613, 225] width 10 height 8
radio input "true"
click at [601, 297] on label "True" at bounding box center [648, 295] width 94 height 31
click at [608, 297] on input "True" at bounding box center [613, 296] width 10 height 8
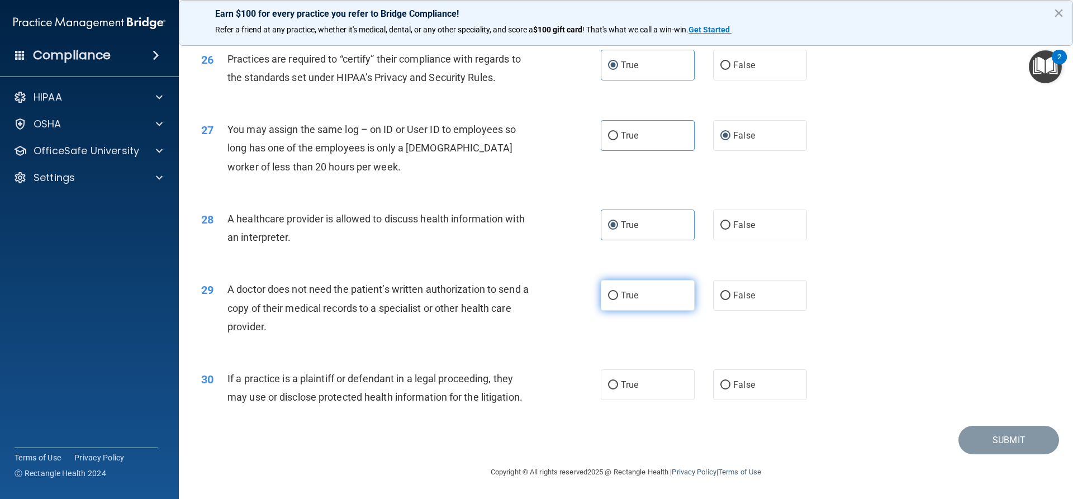
radio input "true"
click at [629, 387] on span "True" at bounding box center [629, 385] width 17 height 11
click at [618, 387] on input "True" at bounding box center [613, 385] width 10 height 8
radio input "true"
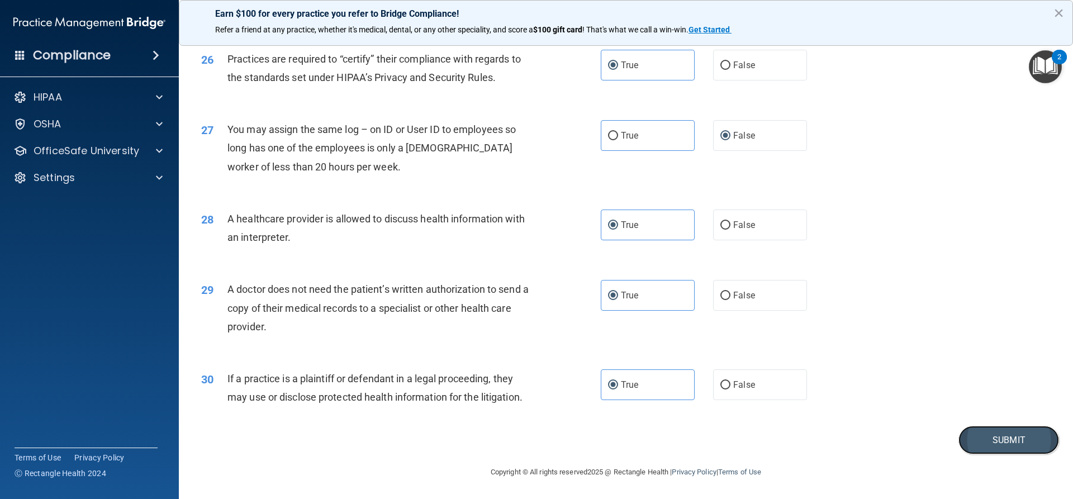
click at [1017, 440] on button "Submit" at bounding box center [1009, 440] width 101 height 29
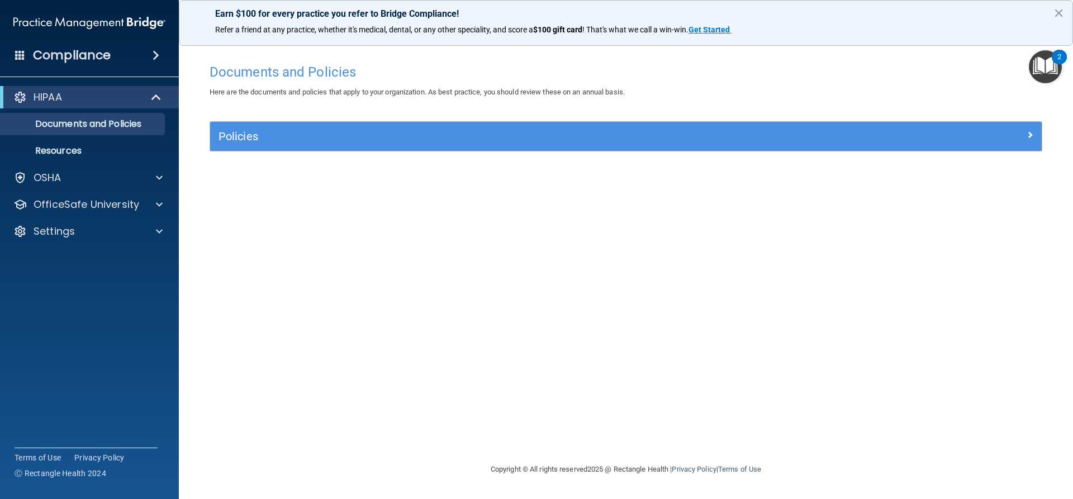
click at [103, 107] on div "HIPAA" at bounding box center [89, 97] width 179 height 22
drag, startPoint x: 1065, startPoint y: 62, endPoint x: 1057, endPoint y: 63, distance: 7.8
click at [1064, 63] on div "2" at bounding box center [1059, 57] width 15 height 15
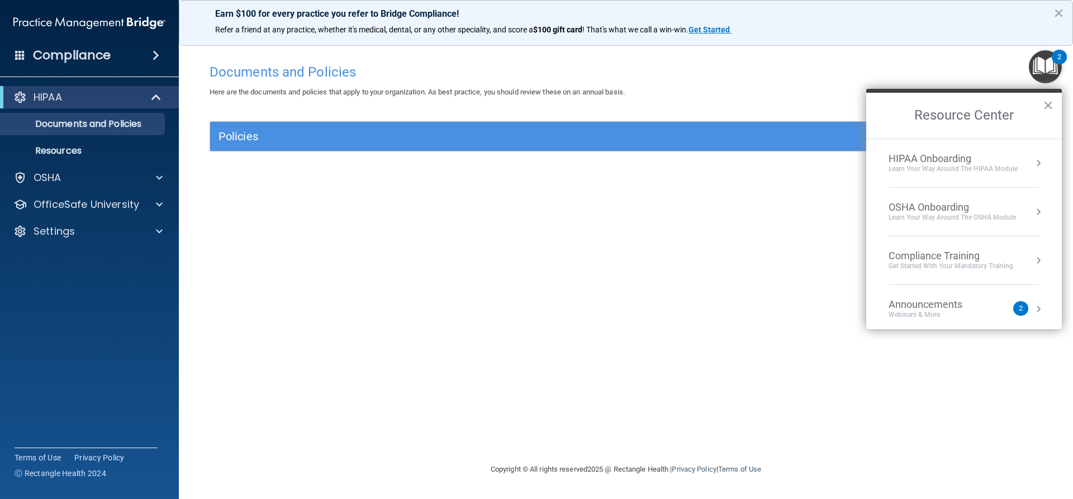
click at [957, 167] on div "Learn Your Way around the HIPAA module" at bounding box center [953, 169] width 129 height 10
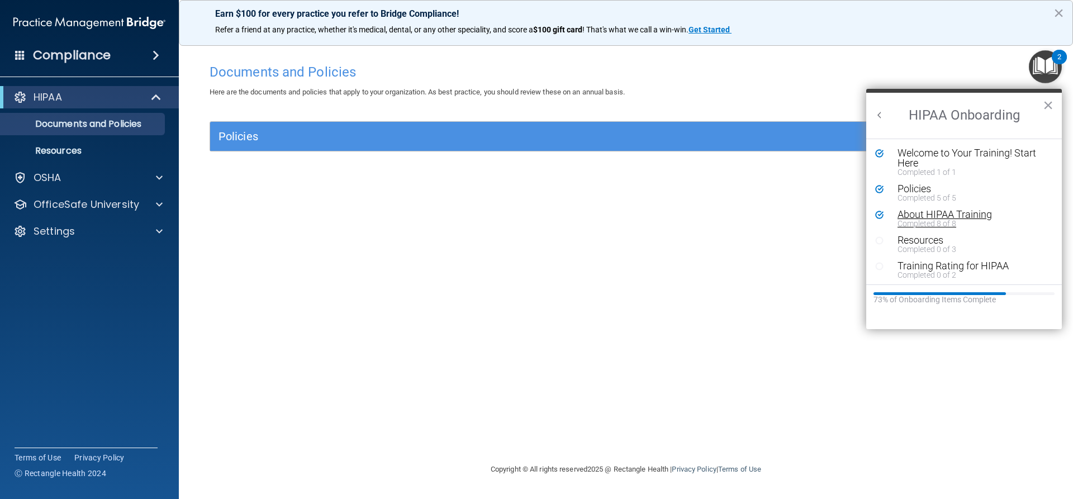
click at [927, 221] on div "Completed 8 of 8" at bounding box center [968, 224] width 141 height 8
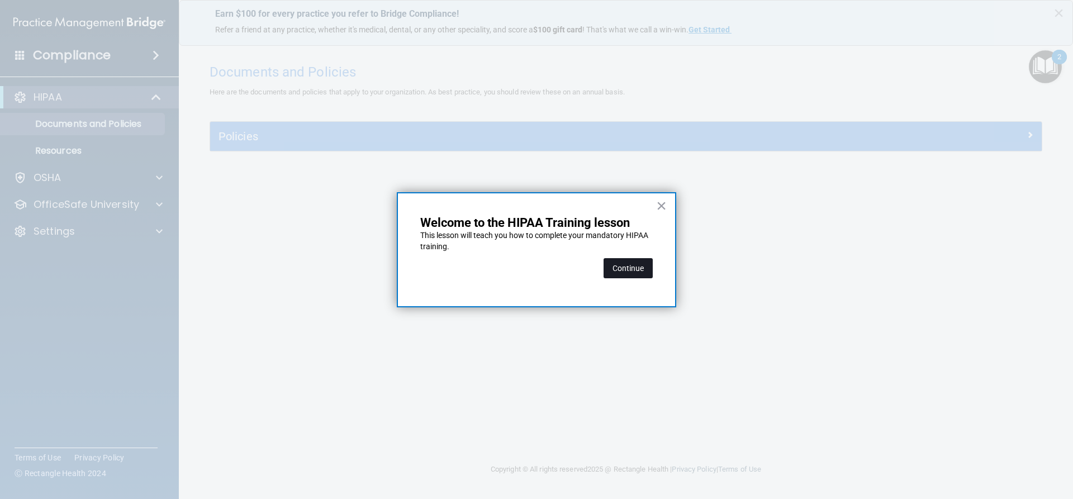
click at [618, 263] on button "Continue" at bounding box center [628, 268] width 49 height 20
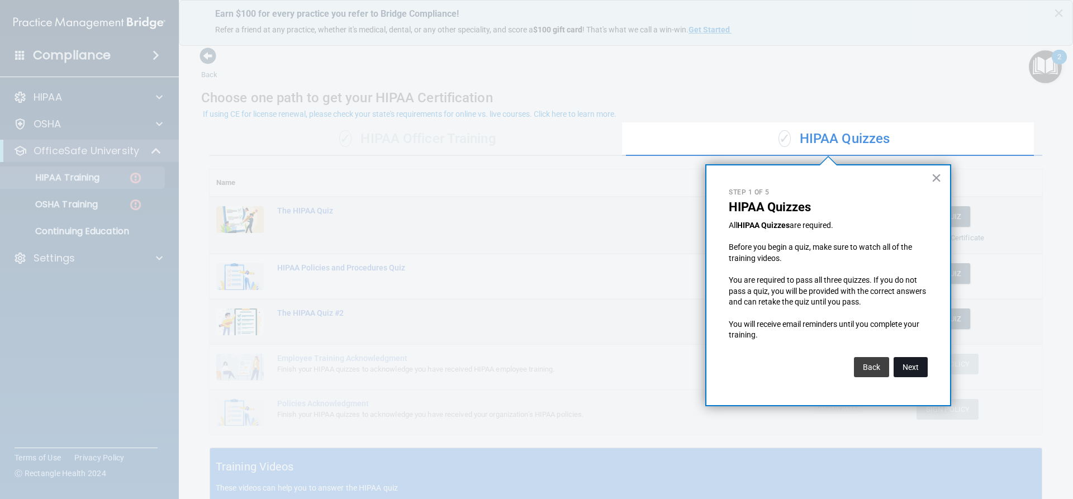
click at [906, 369] on button "Next" at bounding box center [911, 367] width 34 height 20
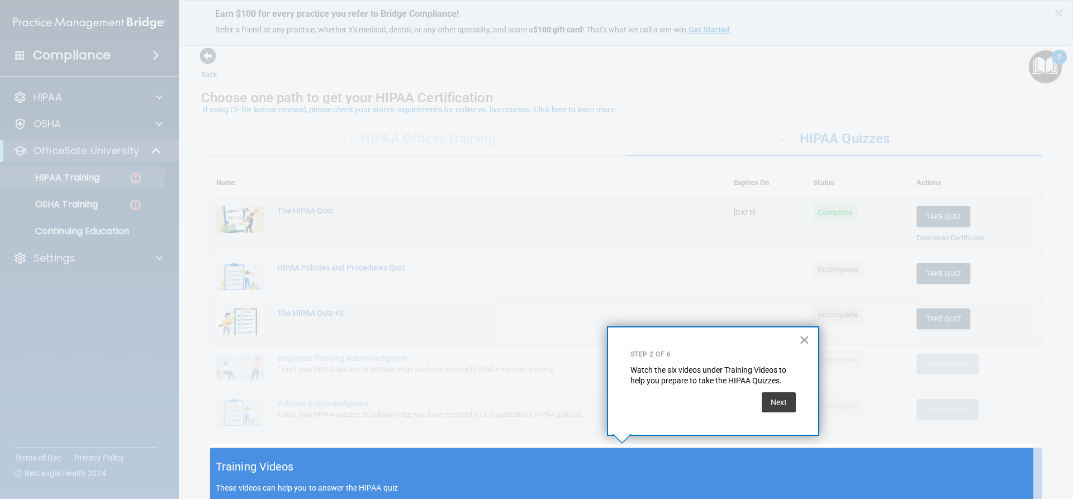
scroll to position [4, 0]
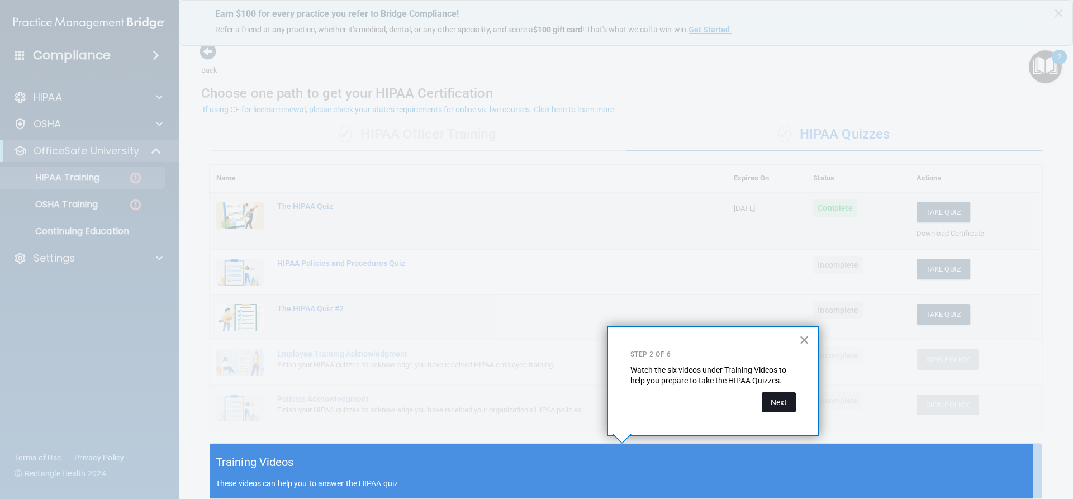
click at [786, 400] on button "Next" at bounding box center [779, 402] width 34 height 20
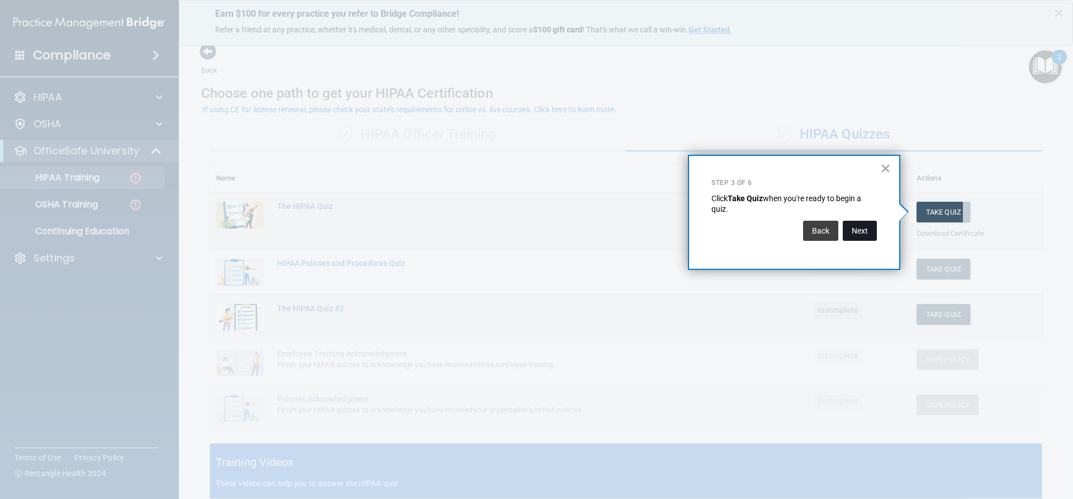
click at [860, 237] on button "Next" at bounding box center [860, 231] width 34 height 20
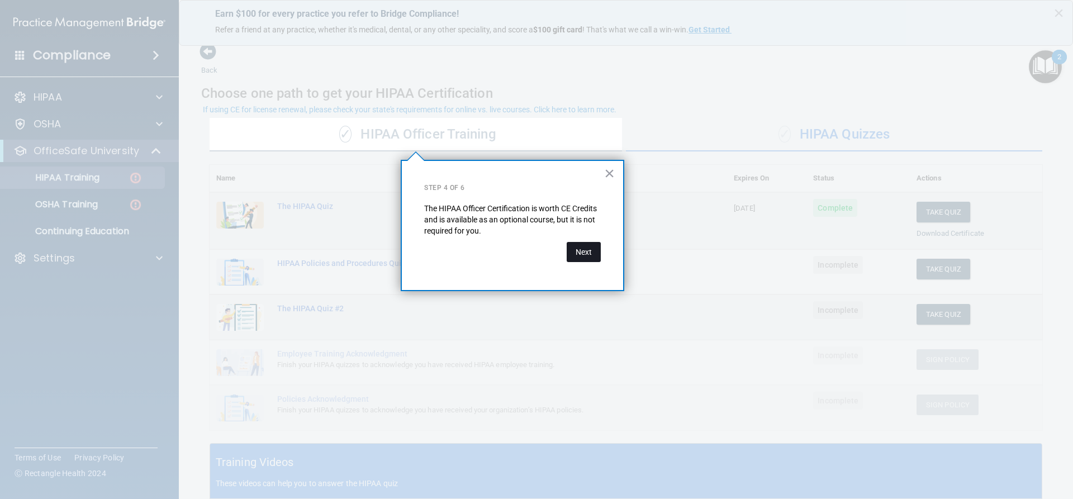
click at [599, 253] on button "Next" at bounding box center [584, 252] width 34 height 20
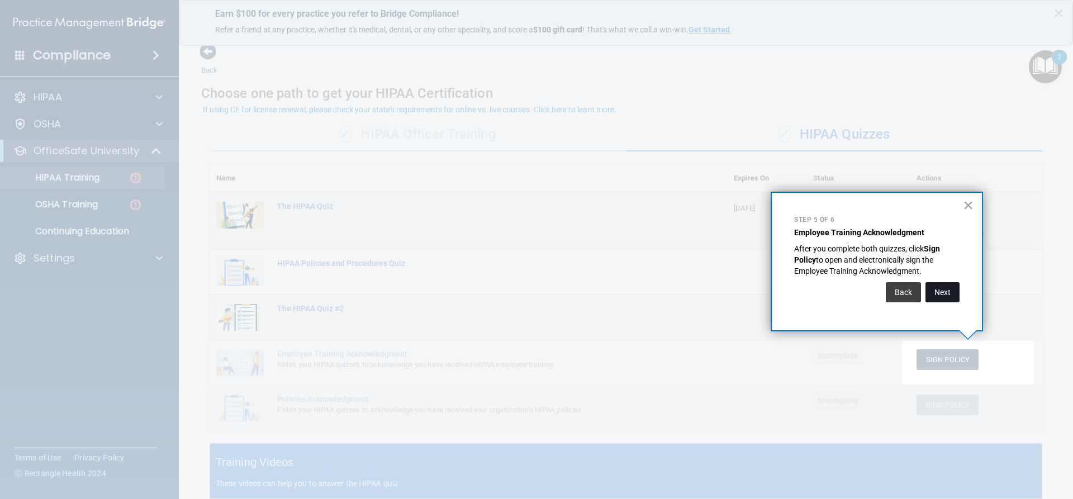
click at [942, 298] on button "Next" at bounding box center [943, 292] width 34 height 20
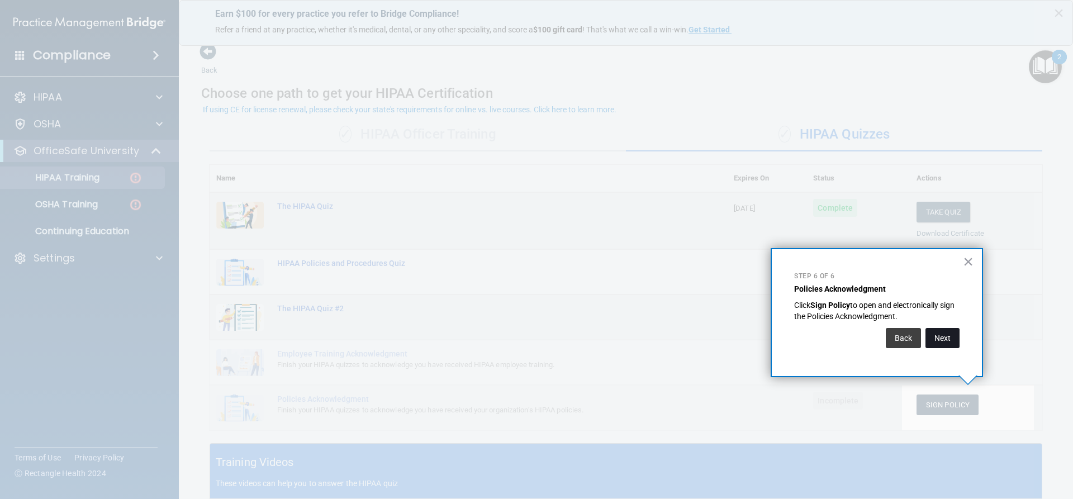
click at [952, 338] on button "Next" at bounding box center [943, 338] width 34 height 20
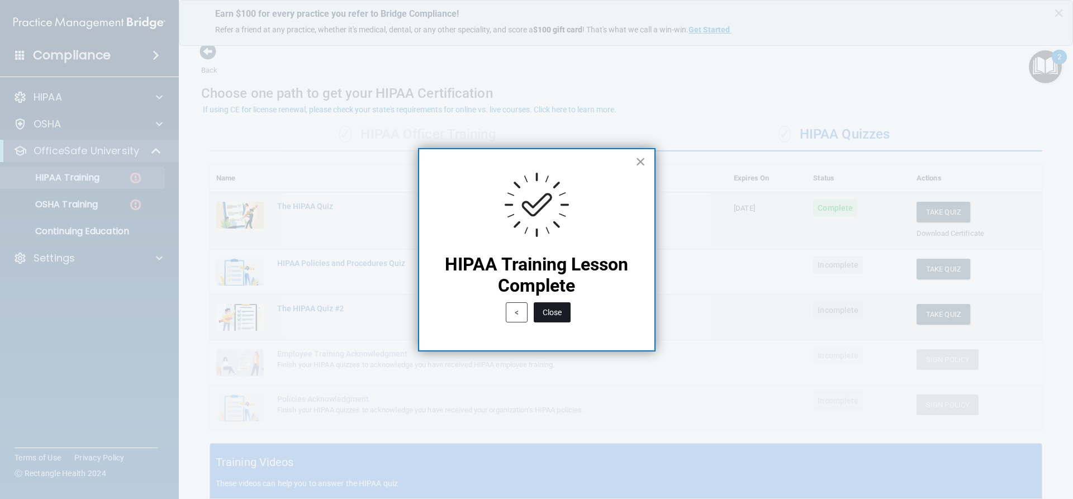
click at [557, 309] on button "Close" at bounding box center [552, 312] width 37 height 20
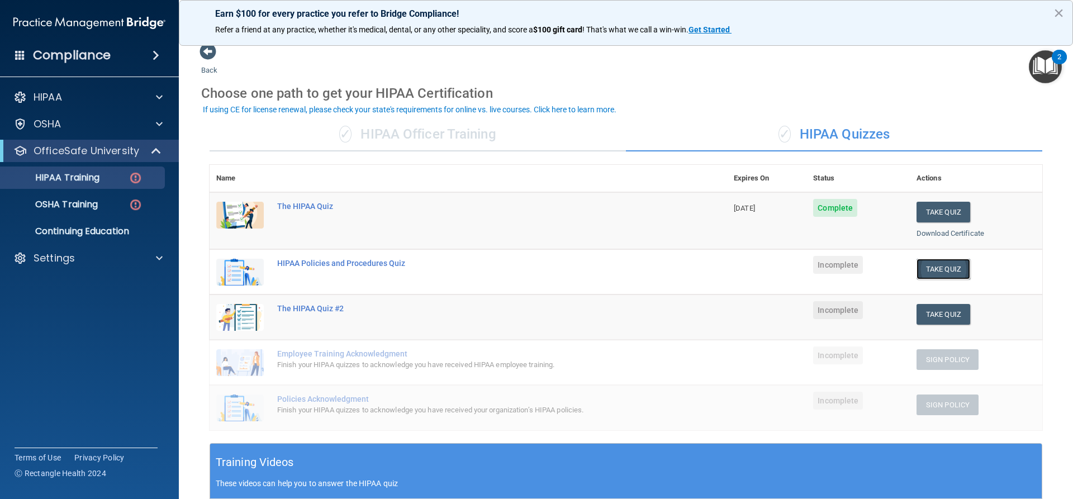
click at [931, 268] on button "Take Quiz" at bounding box center [944, 269] width 54 height 21
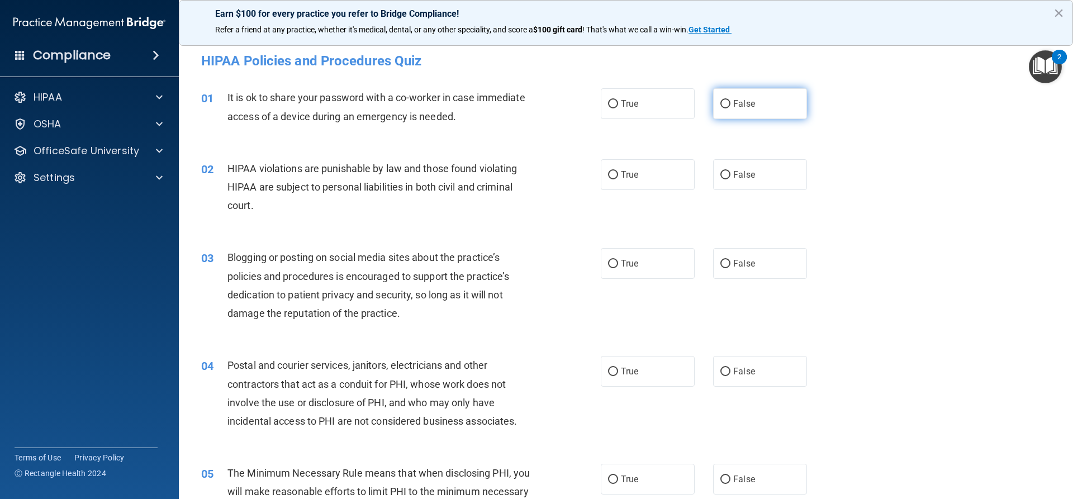
click at [736, 112] on label "False" at bounding box center [760, 103] width 94 height 31
click at [731, 108] on input "False" at bounding box center [725, 104] width 10 height 8
radio input "true"
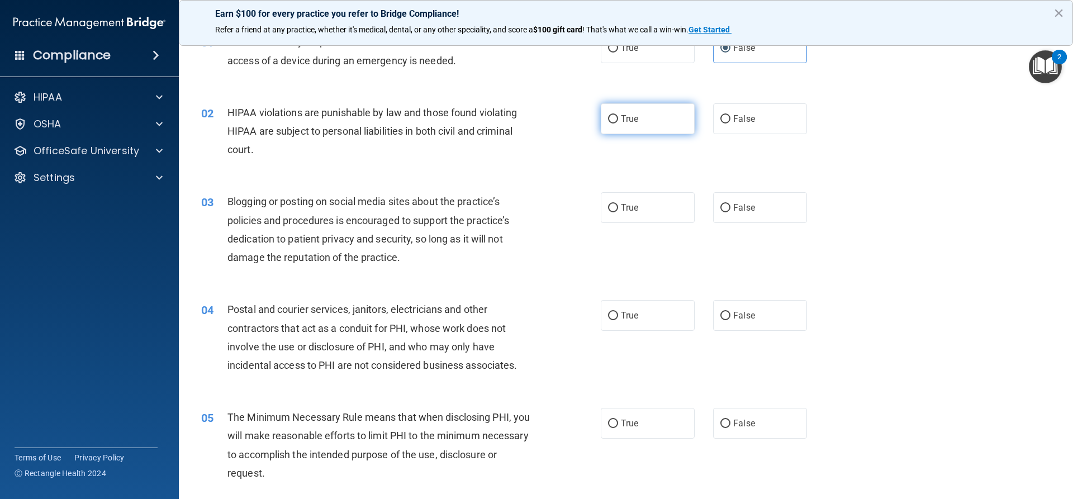
click at [638, 124] on label "True" at bounding box center [648, 118] width 94 height 31
click at [618, 124] on input "True" at bounding box center [613, 119] width 10 height 8
radio input "true"
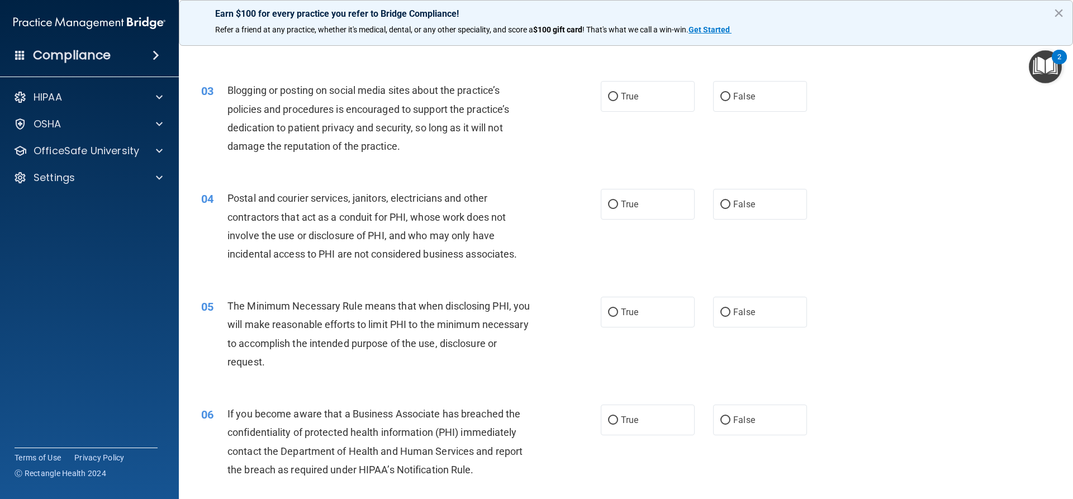
scroll to position [168, 0]
click at [639, 94] on label "True" at bounding box center [648, 95] width 94 height 31
click at [618, 94] on input "True" at bounding box center [613, 96] width 10 height 8
radio input "true"
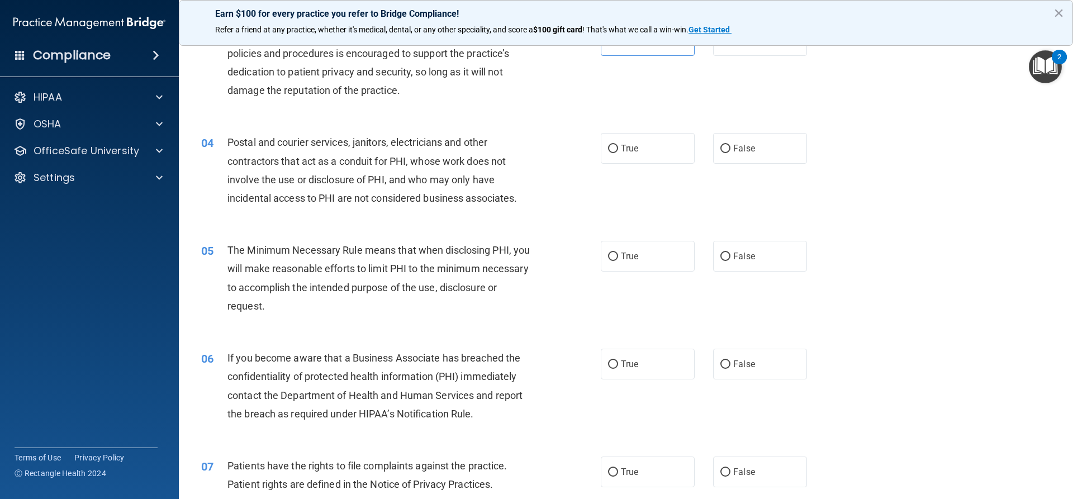
scroll to position [224, 0]
click at [621, 150] on span "True" at bounding box center [629, 148] width 17 height 11
click at [618, 150] on input "True" at bounding box center [613, 148] width 10 height 8
radio input "true"
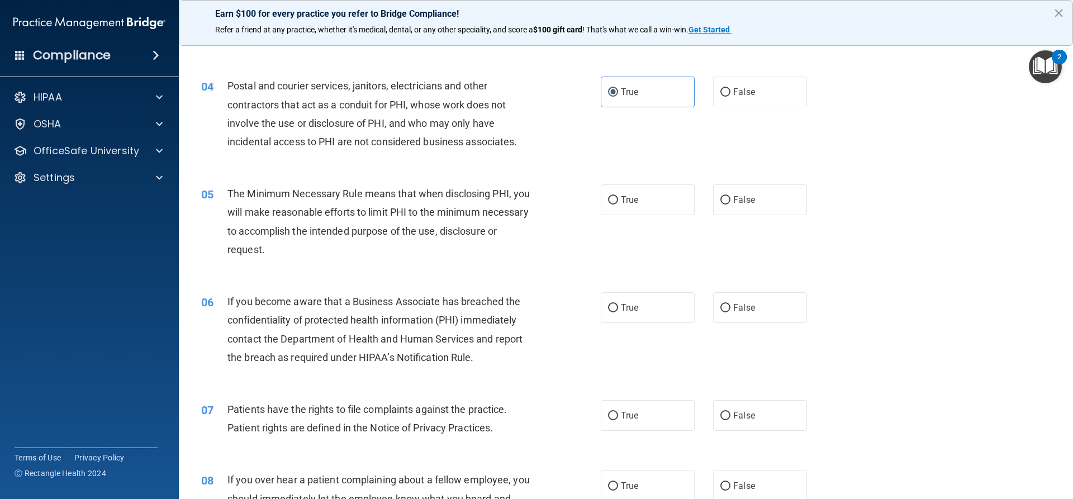
scroll to position [335, 0]
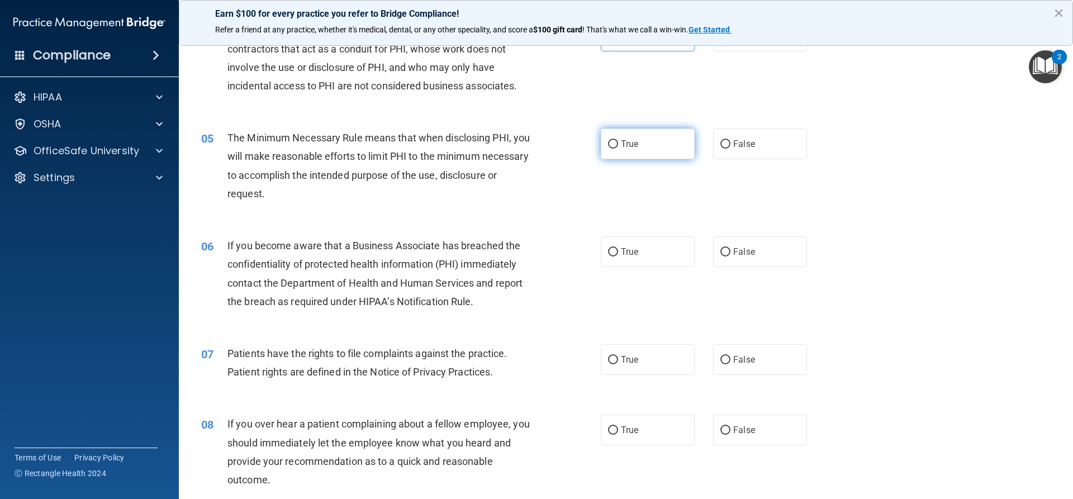
click at [648, 153] on label "True" at bounding box center [648, 144] width 94 height 31
click at [618, 149] on input "True" at bounding box center [613, 144] width 10 height 8
radio input "true"
drag, startPoint x: 648, startPoint y: 261, endPoint x: 643, endPoint y: 283, distance: 22.5
click at [646, 261] on label "True" at bounding box center [648, 251] width 94 height 31
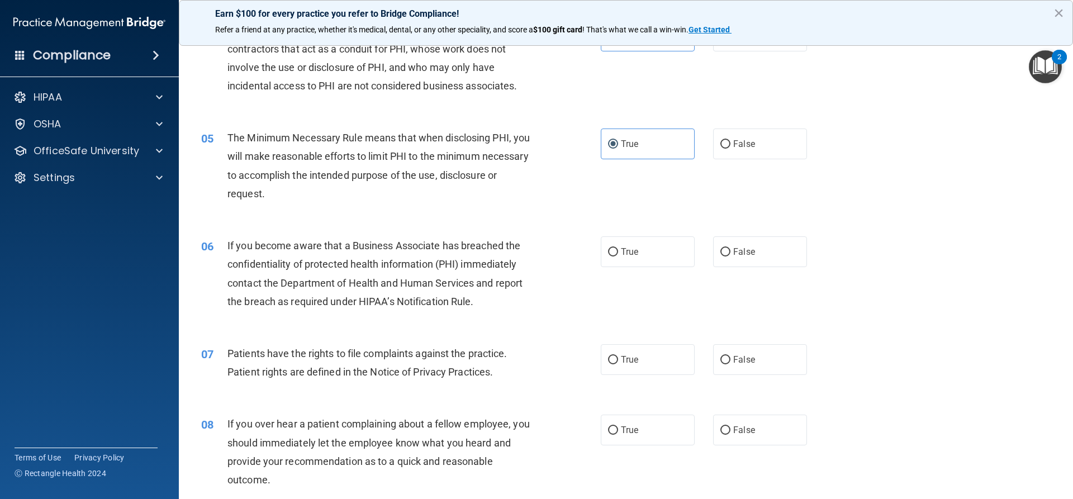
click at [618, 257] on input "True" at bounding box center [613, 252] width 10 height 8
radio input "true"
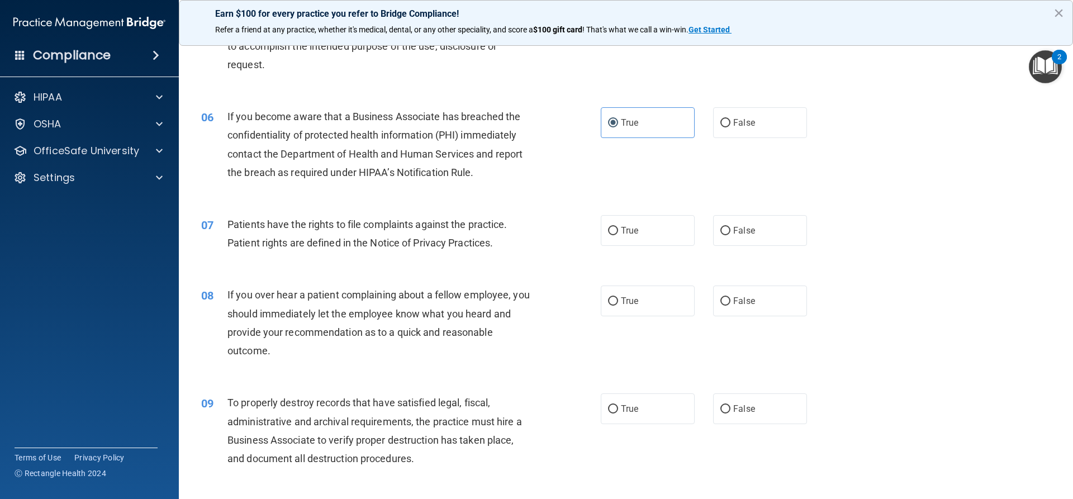
scroll to position [503, 0]
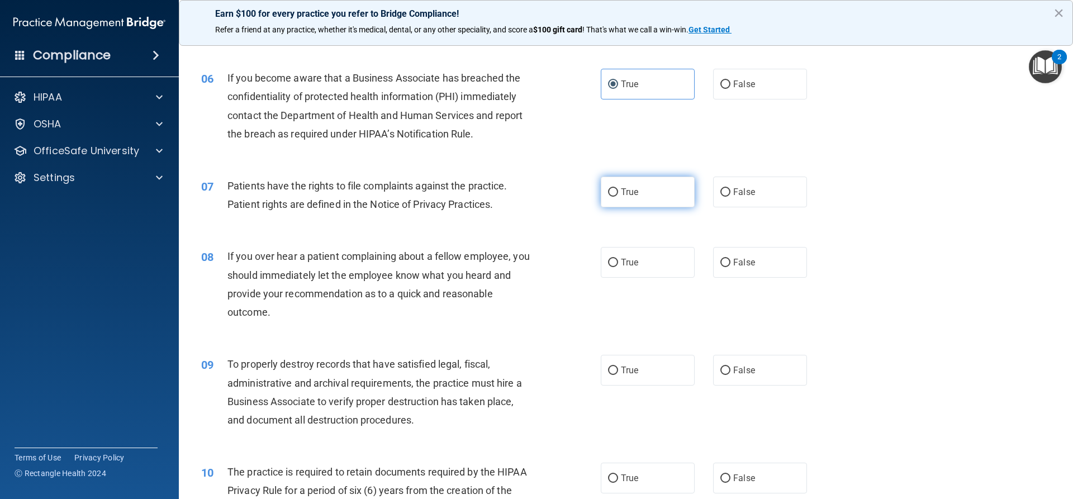
click at [685, 197] on label "True" at bounding box center [648, 192] width 94 height 31
click at [618, 197] on input "True" at bounding box center [613, 192] width 10 height 8
radio input "true"
click at [642, 255] on label "True" at bounding box center [648, 262] width 94 height 31
click at [618, 259] on input "True" at bounding box center [613, 263] width 10 height 8
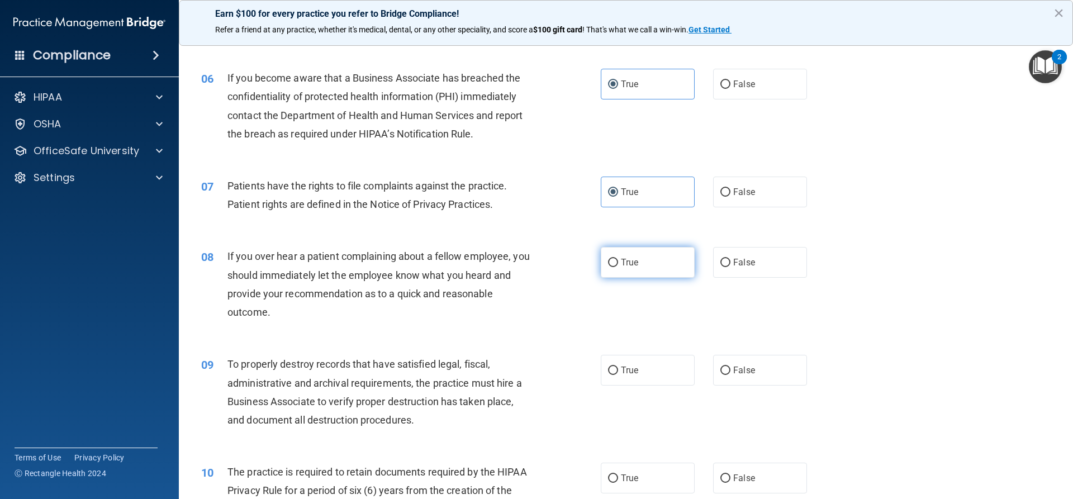
radio input "true"
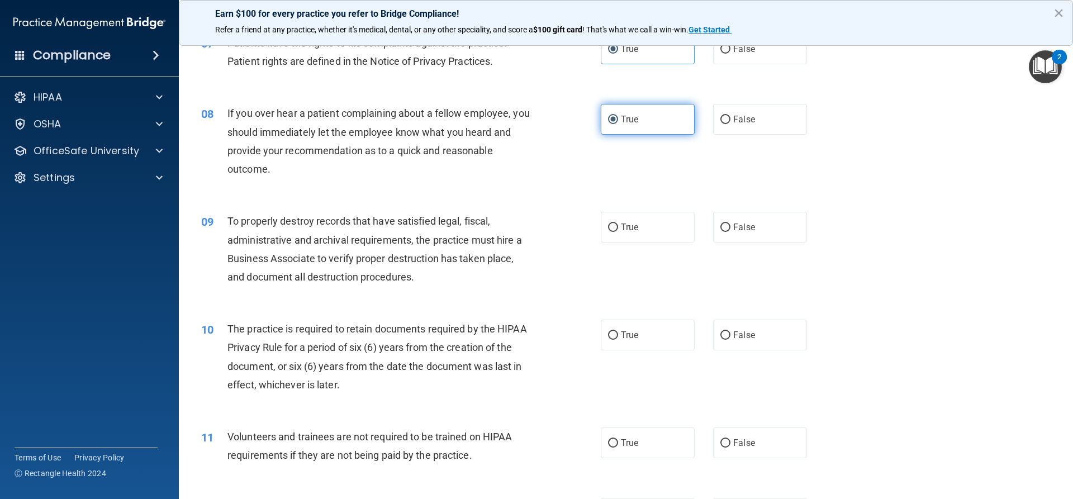
scroll to position [671, 0]
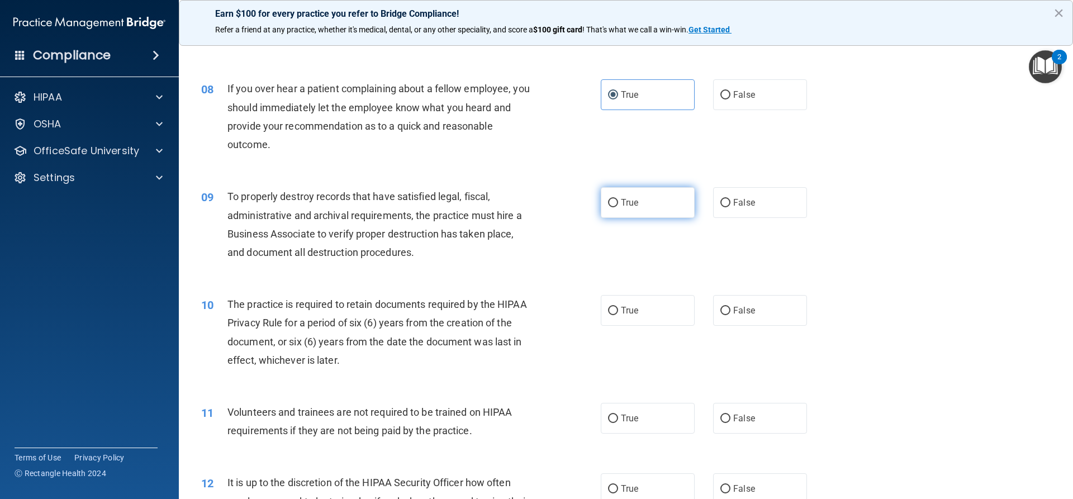
click at [633, 214] on label "True" at bounding box center [648, 202] width 94 height 31
click at [618, 207] on input "True" at bounding box center [613, 203] width 10 height 8
radio input "true"
drag, startPoint x: 620, startPoint y: 282, endPoint x: 600, endPoint y: 302, distance: 28.9
click at [620, 287] on div "10 The practice is required to retain documents required by the HIPAA Privacy R…" at bounding box center [626, 335] width 866 height 108
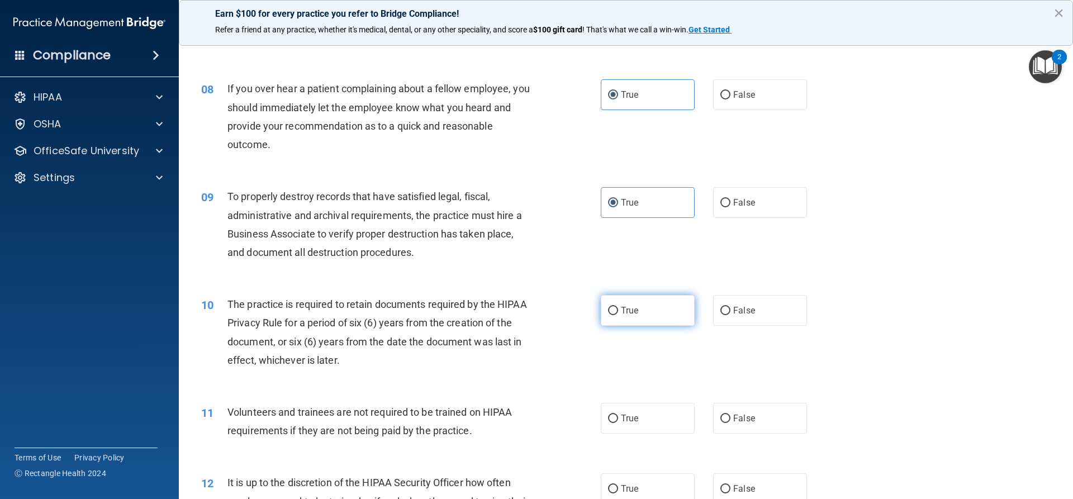
click at [601, 305] on label "True" at bounding box center [648, 310] width 94 height 31
click at [608, 307] on input "True" at bounding box center [613, 311] width 10 height 8
radio input "true"
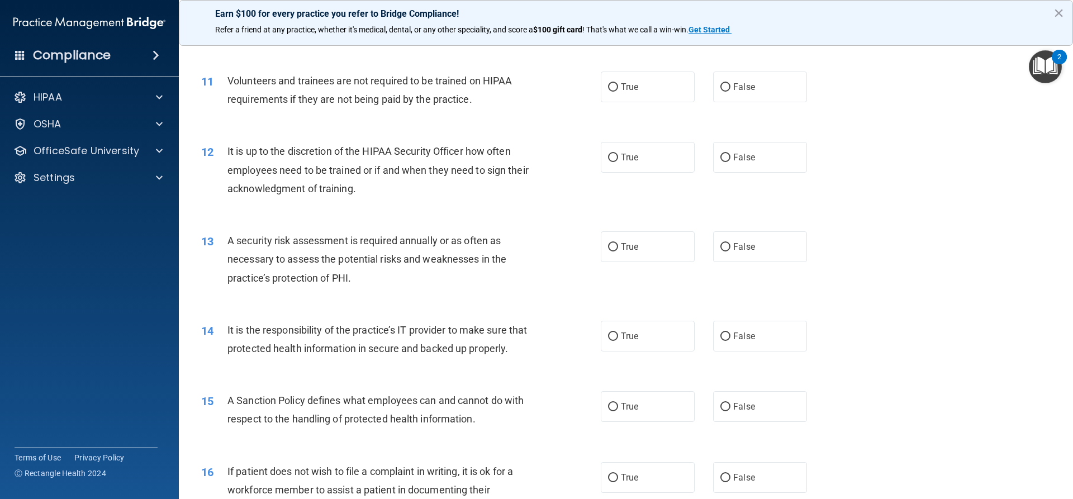
scroll to position [1006, 0]
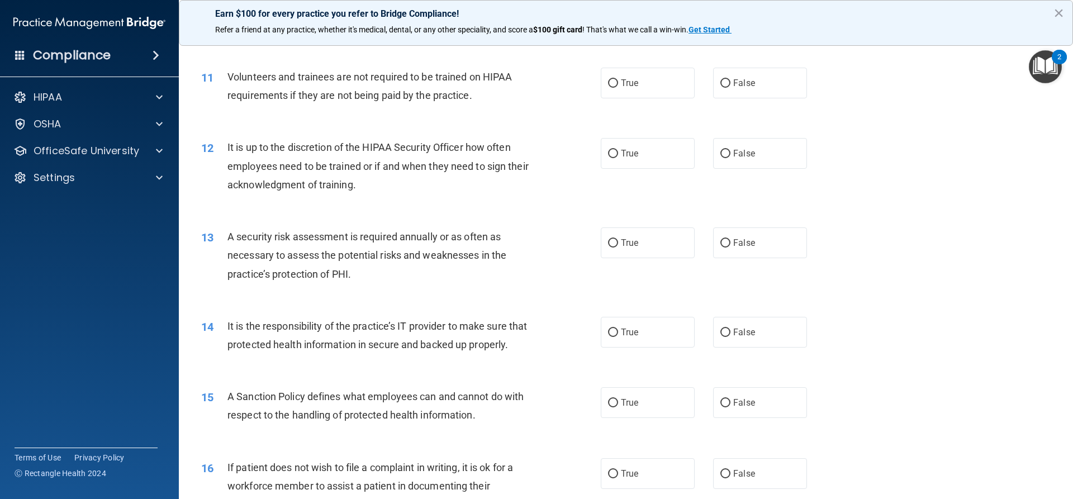
click at [638, 108] on div "11 Volunteers and trainees are not required to be trained on HIPAA requirements…" at bounding box center [626, 89] width 866 height 70
click at [642, 101] on div "11 Volunteers and trainees are not required to be trained on HIPAA requirements…" at bounding box center [626, 89] width 866 height 70
click at [626, 92] on label "True" at bounding box center [648, 83] width 94 height 31
click at [618, 88] on input "True" at bounding box center [613, 83] width 10 height 8
radio input "true"
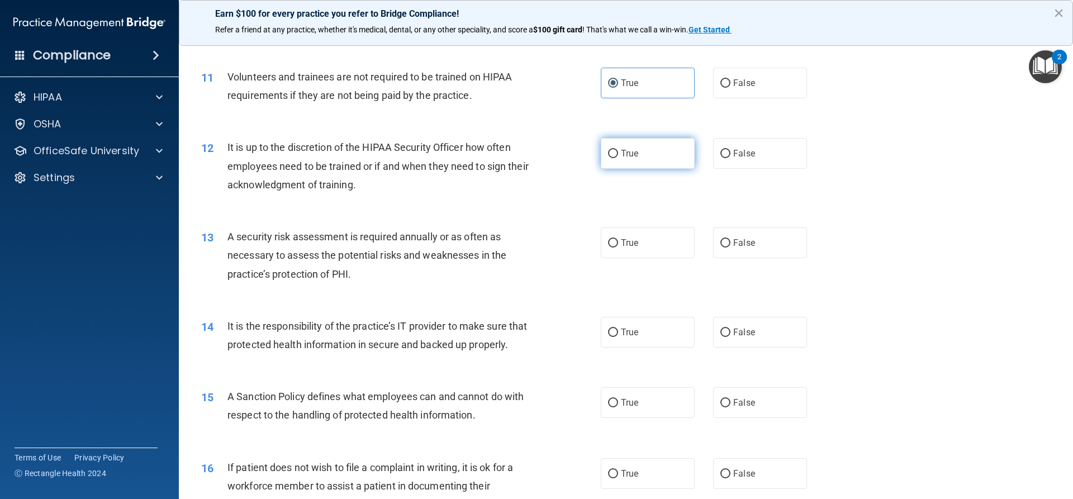
click at [634, 158] on span "True" at bounding box center [629, 153] width 17 height 11
click at [618, 158] on input "True" at bounding box center [613, 154] width 10 height 8
radio input "true"
click at [638, 244] on label "True" at bounding box center [648, 242] width 94 height 31
click at [618, 244] on input "True" at bounding box center [613, 243] width 10 height 8
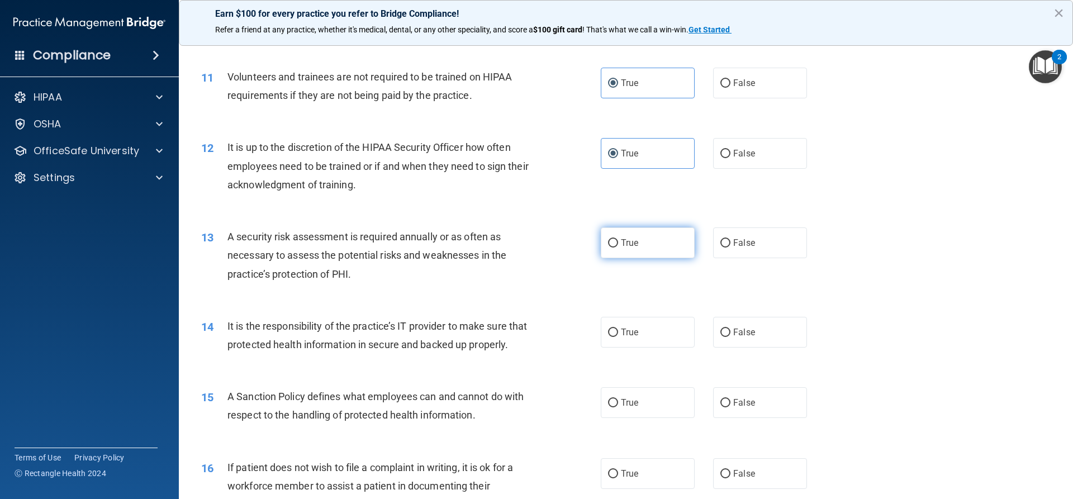
radio input "true"
click at [631, 338] on label "True" at bounding box center [648, 332] width 94 height 31
click at [618, 337] on input "True" at bounding box center [613, 333] width 10 height 8
radio input "true"
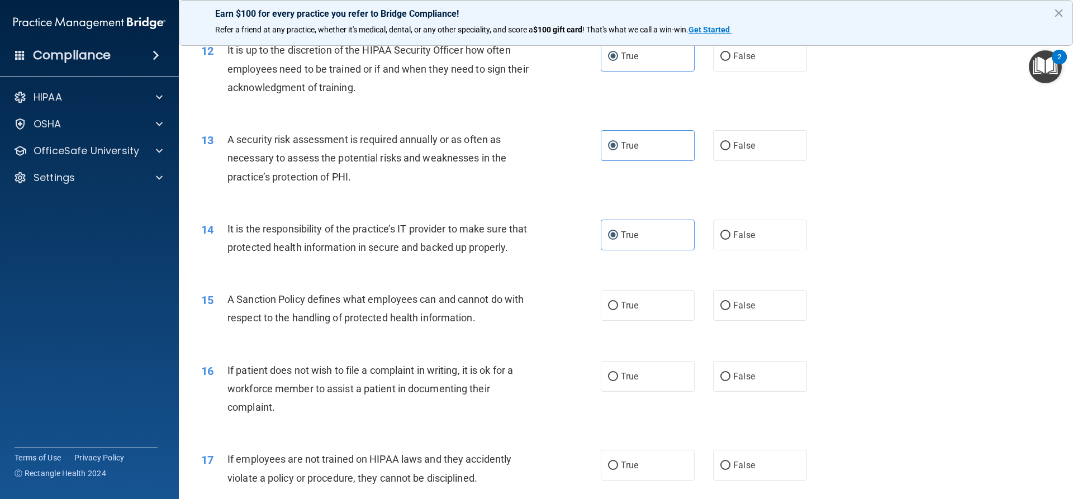
scroll to position [1118, 0]
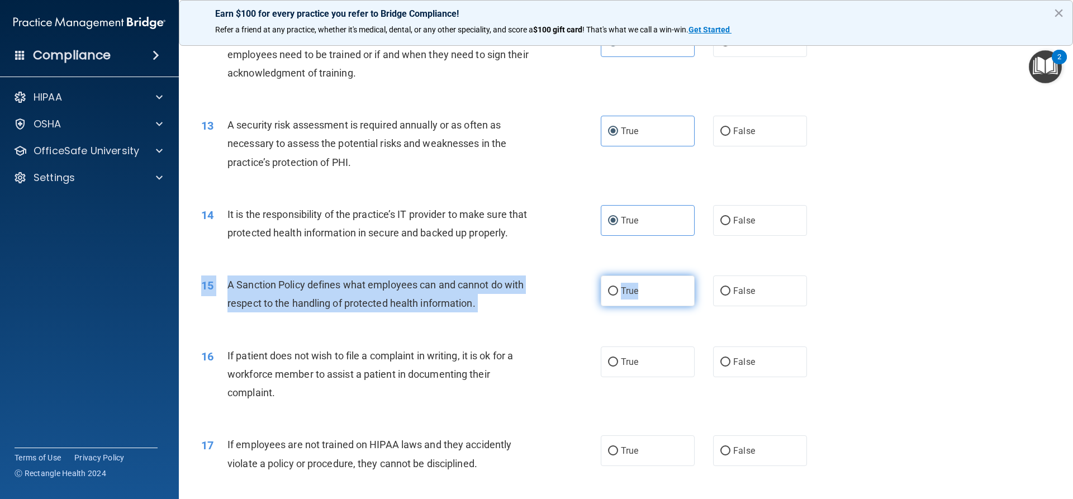
click at [644, 325] on div "15 A Sanction Policy defines what employees can and cannot do with respect to t…" at bounding box center [626, 297] width 866 height 70
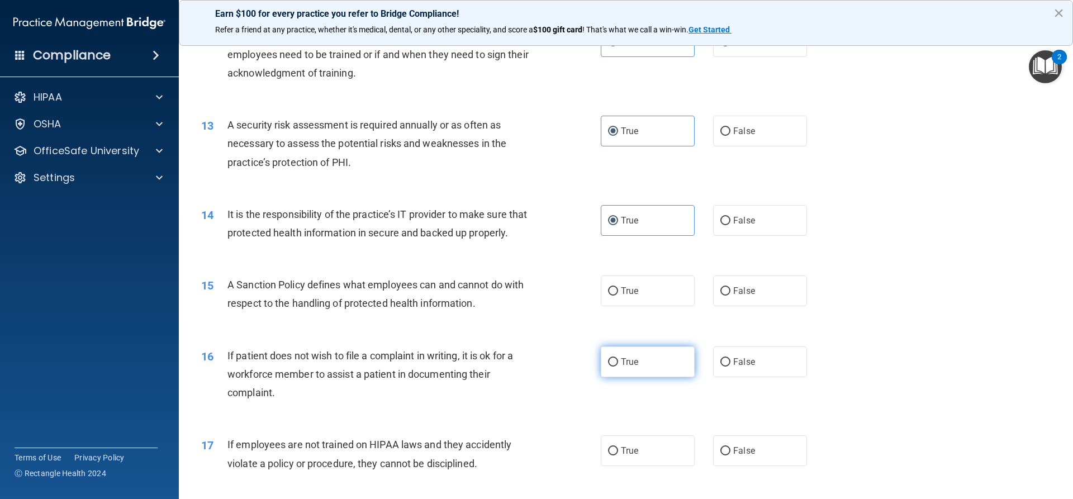
click at [631, 367] on span "True" at bounding box center [629, 362] width 17 height 11
click at [618, 367] on input "True" at bounding box center [613, 362] width 10 height 8
radio input "true"
drag, startPoint x: 633, startPoint y: 307, endPoint x: 627, endPoint y: 319, distance: 12.8
click at [632, 296] on span "True" at bounding box center [629, 291] width 17 height 11
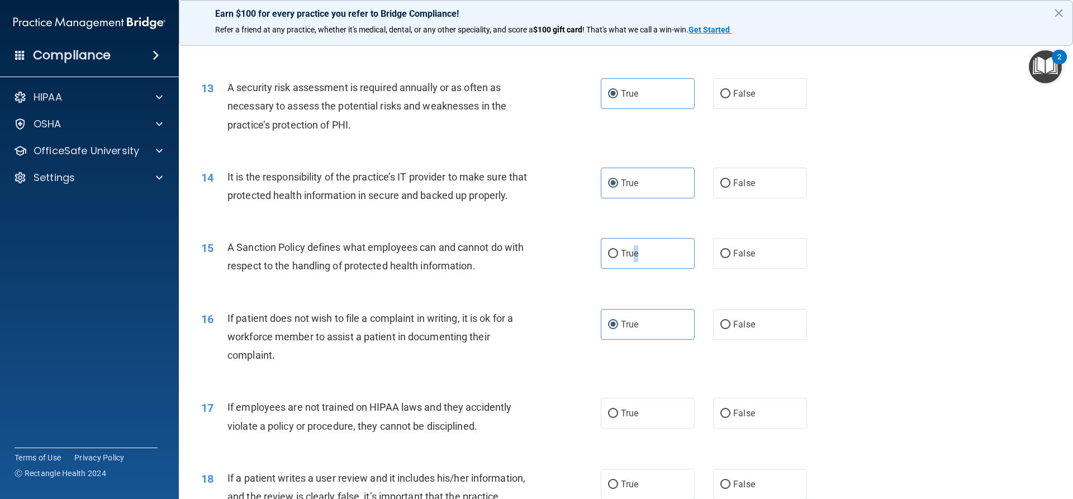
scroll to position [1342, 0]
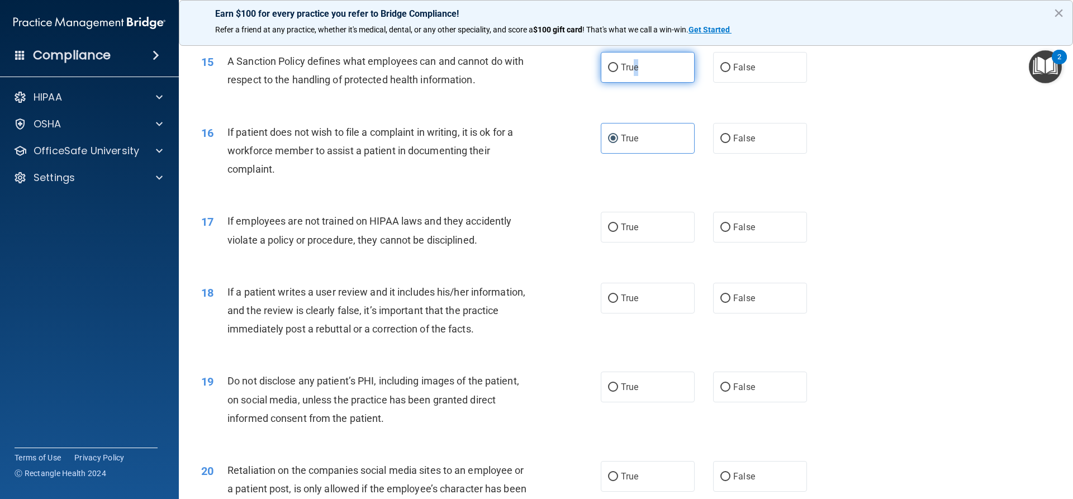
click at [609, 72] on input "True" at bounding box center [613, 68] width 10 height 8
radio input "true"
drag, startPoint x: 631, startPoint y: 310, endPoint x: 649, endPoint y: 277, distance: 37.8
click at [631, 310] on label "True" at bounding box center [648, 298] width 94 height 31
click at [618, 303] on input "True" at bounding box center [613, 299] width 10 height 8
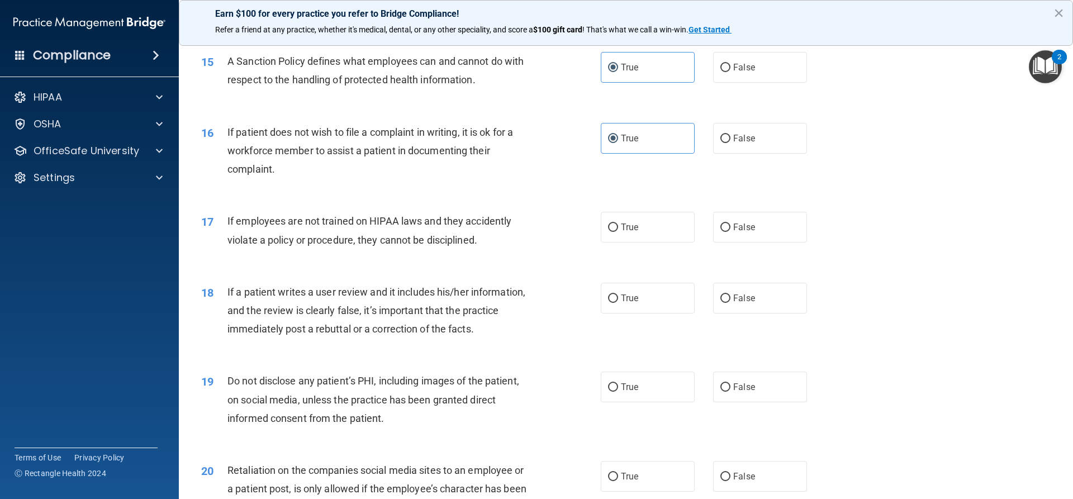
radio input "true"
click at [648, 243] on label "True" at bounding box center [648, 227] width 94 height 31
click at [618, 232] on input "True" at bounding box center [613, 228] width 10 height 8
radio input "true"
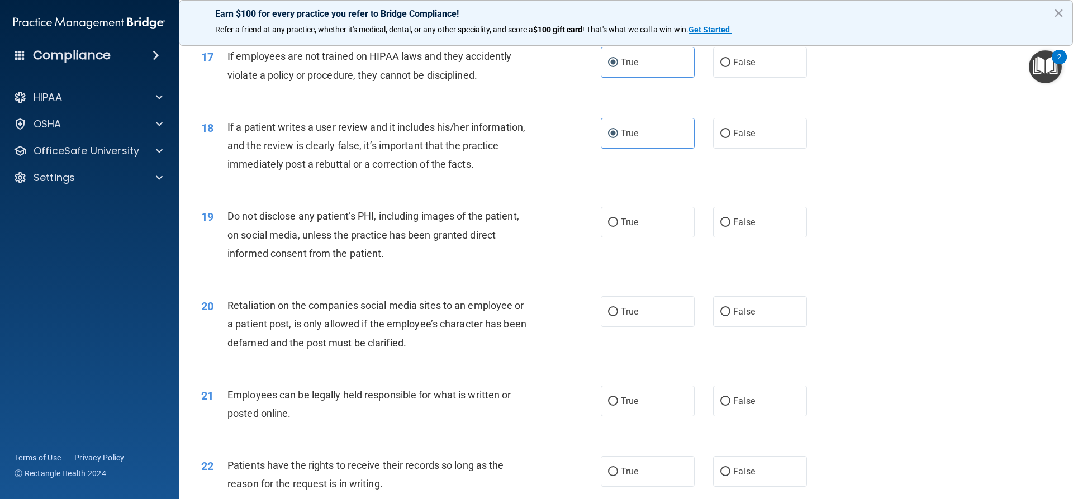
scroll to position [1509, 0]
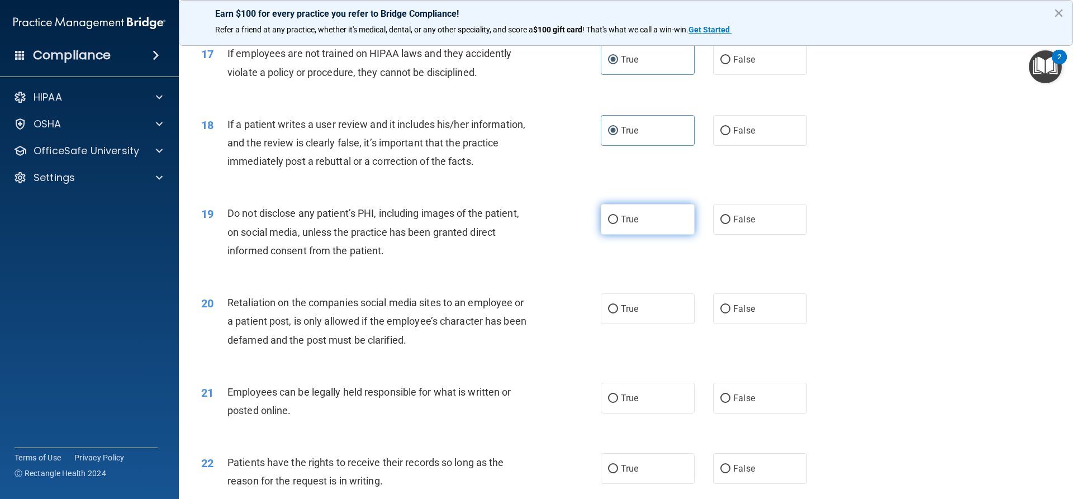
click at [641, 234] on label "True" at bounding box center [648, 219] width 94 height 31
click at [618, 224] on input "True" at bounding box center [613, 220] width 10 height 8
radio input "true"
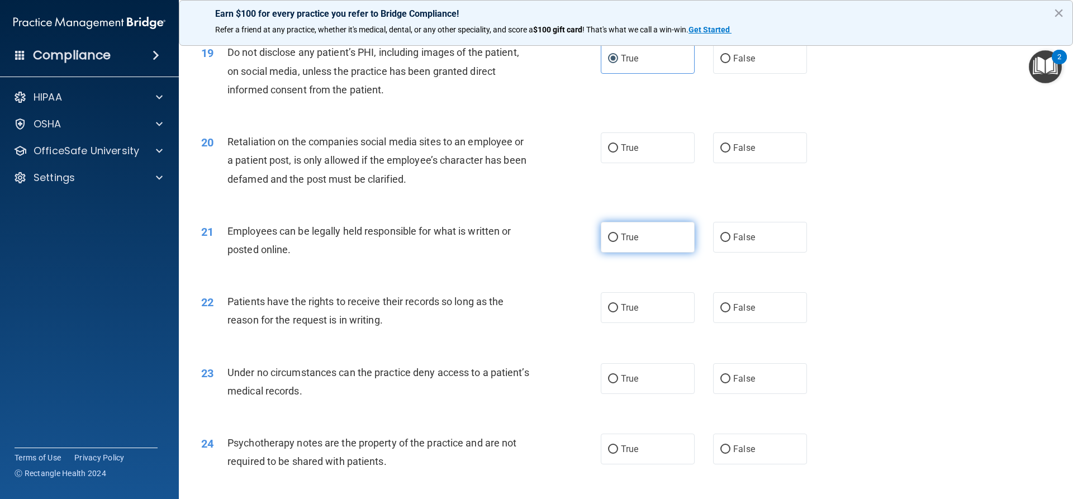
scroll to position [1677, 0]
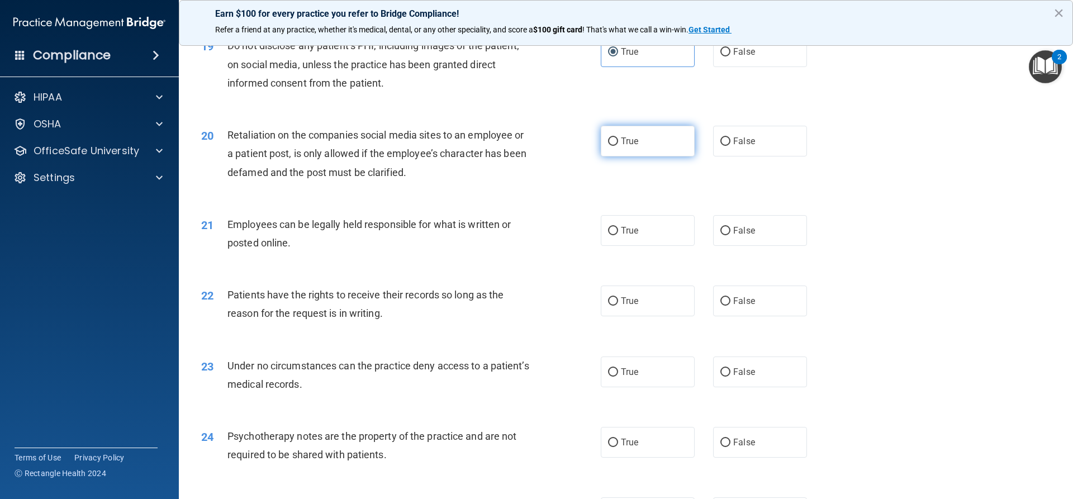
click at [615, 157] on label "True" at bounding box center [648, 141] width 94 height 31
click at [615, 146] on input "True" at bounding box center [613, 142] width 10 height 8
radio input "true"
click at [621, 236] on span "True" at bounding box center [629, 230] width 17 height 11
click at [618, 235] on input "True" at bounding box center [613, 231] width 10 height 8
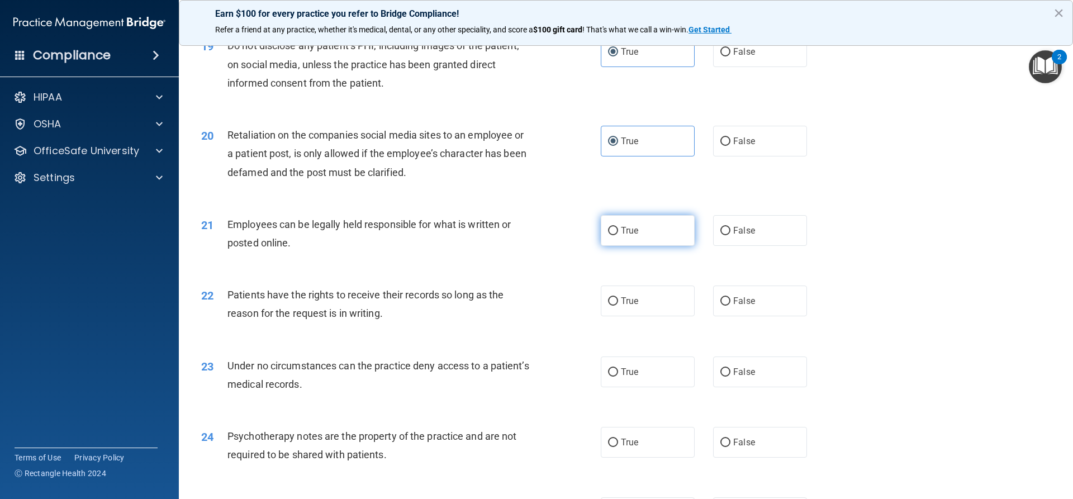
radio input "true"
click at [636, 302] on div "22 Patients have the rights to receive their records so long as the reason for …" at bounding box center [626, 307] width 866 height 70
click at [633, 316] on label "True" at bounding box center [648, 301] width 94 height 31
click at [618, 306] on input "True" at bounding box center [613, 301] width 10 height 8
radio input "true"
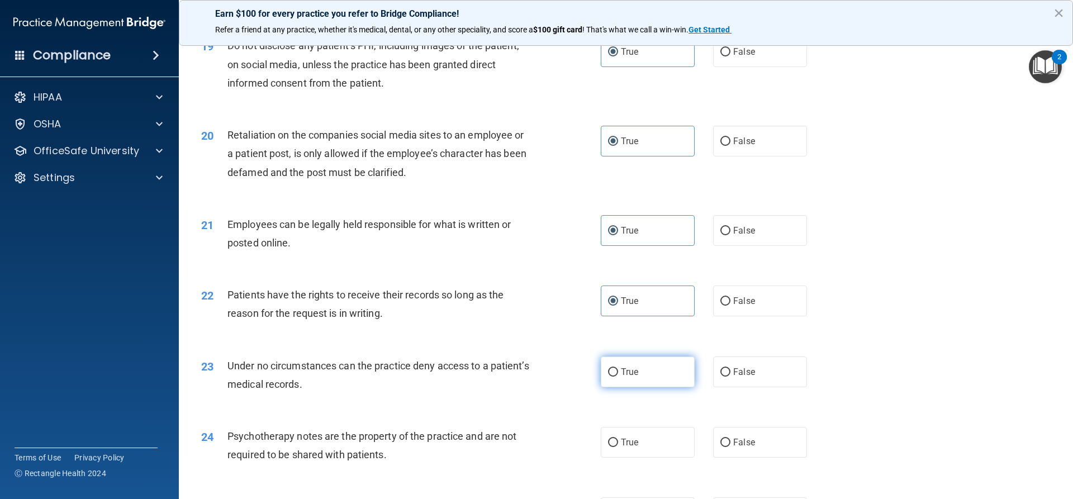
click at [630, 377] on span "True" at bounding box center [629, 372] width 17 height 11
click at [618, 377] on input "True" at bounding box center [613, 372] width 10 height 8
radio input "true"
click at [625, 458] on label "True" at bounding box center [648, 442] width 94 height 31
click at [618, 447] on input "True" at bounding box center [613, 443] width 10 height 8
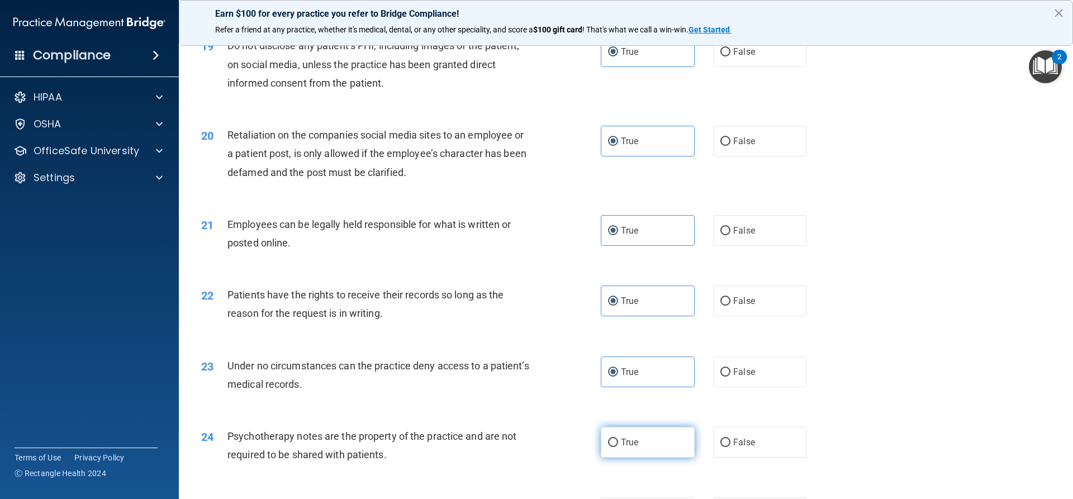
radio input "true"
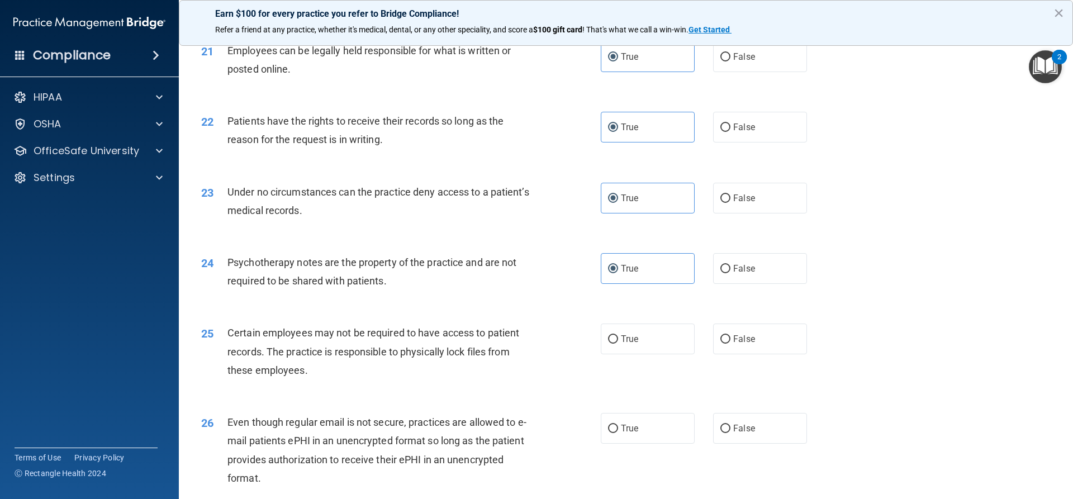
scroll to position [1900, 0]
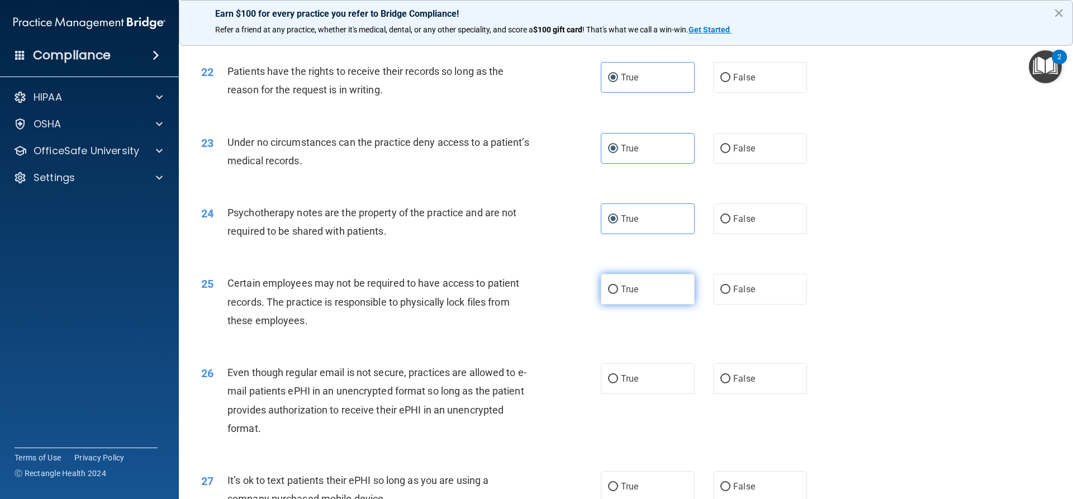
click at [636, 305] on label "True" at bounding box center [648, 289] width 94 height 31
click at [618, 294] on input "True" at bounding box center [613, 290] width 10 height 8
radio input "true"
click at [629, 389] on label "True" at bounding box center [648, 378] width 94 height 31
click at [618, 383] on input "True" at bounding box center [613, 379] width 10 height 8
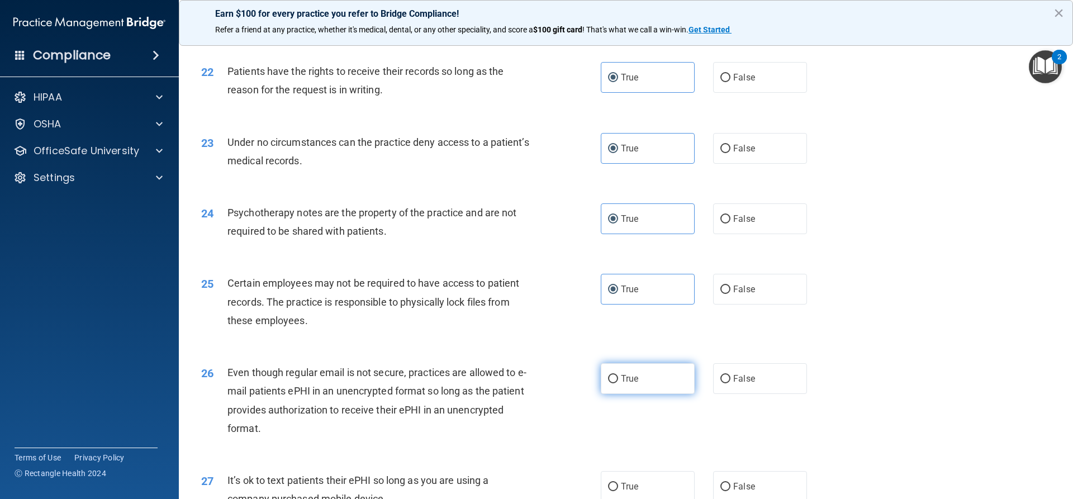
radio input "true"
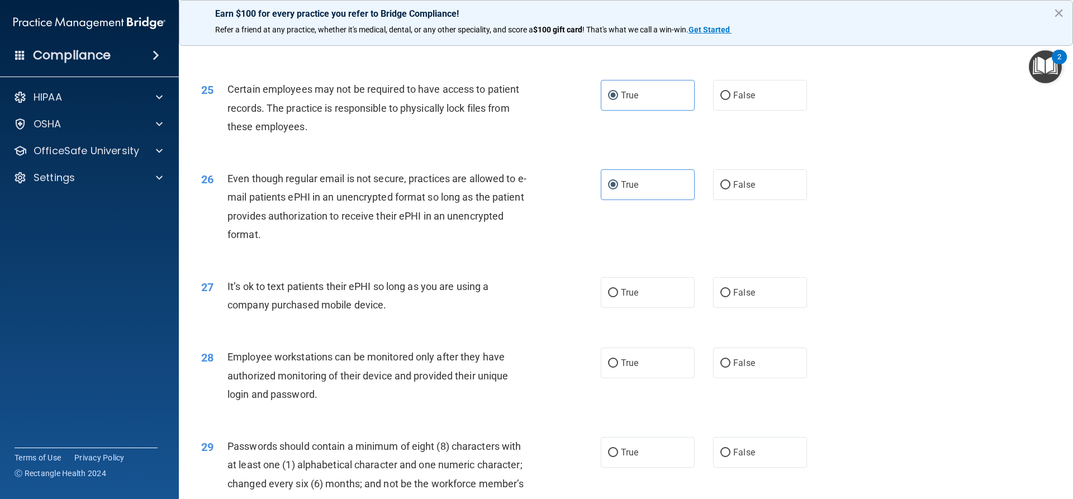
scroll to position [2124, 0]
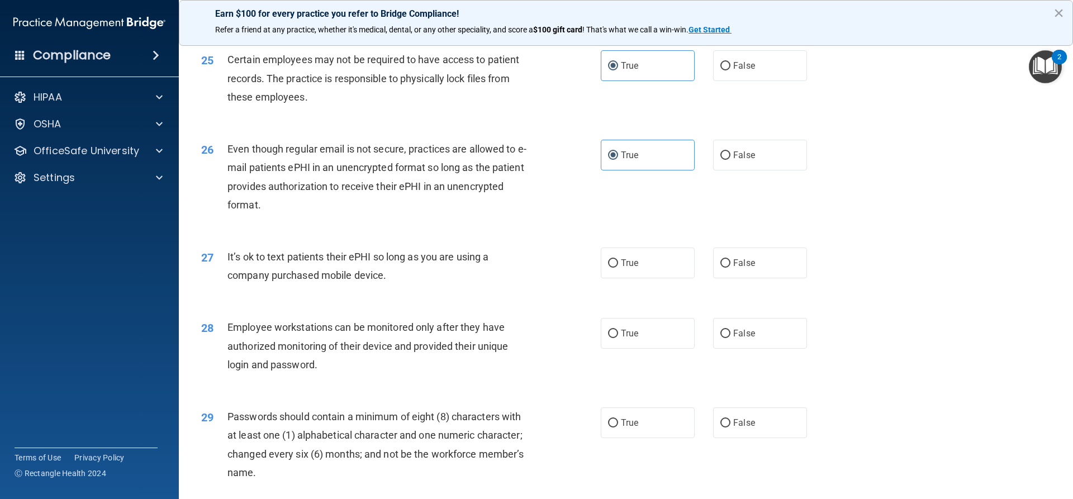
click at [634, 278] on label "True" at bounding box center [648, 263] width 94 height 31
click at [618, 268] on input "True" at bounding box center [613, 263] width 10 height 8
radio input "true"
drag, startPoint x: 631, startPoint y: 354, endPoint x: 630, endPoint y: 388, distance: 34.1
click at [631, 339] on span "True" at bounding box center [629, 333] width 17 height 11
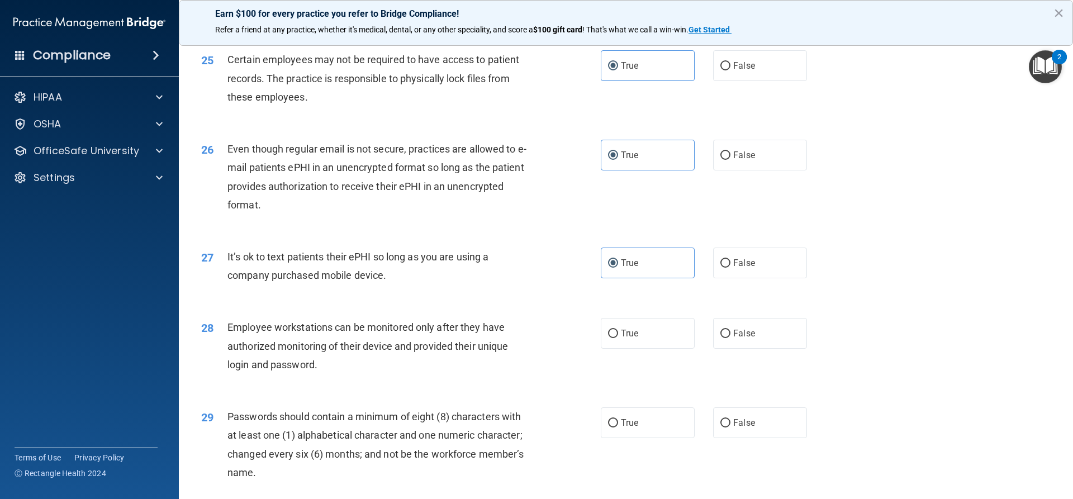
click at [618, 338] on input "True" at bounding box center [613, 334] width 10 height 8
radio input "true"
click at [636, 434] on label "True" at bounding box center [648, 422] width 94 height 31
click at [618, 428] on input "True" at bounding box center [613, 423] width 10 height 8
radio input "true"
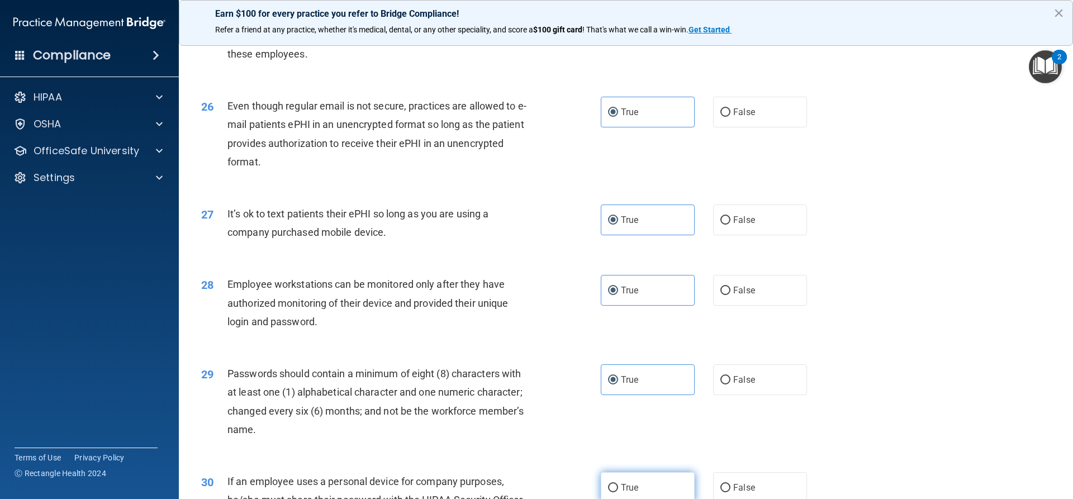
scroll to position [2307, 0]
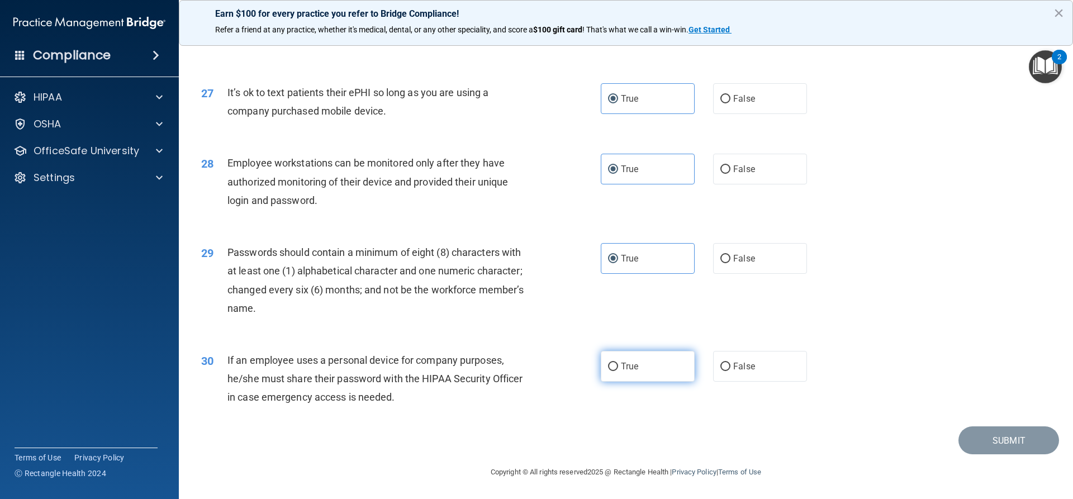
click at [651, 369] on label "True" at bounding box center [648, 366] width 94 height 31
click at [618, 369] on input "True" at bounding box center [613, 367] width 10 height 8
radio input "true"
click at [983, 445] on button "Submit" at bounding box center [1009, 440] width 101 height 29
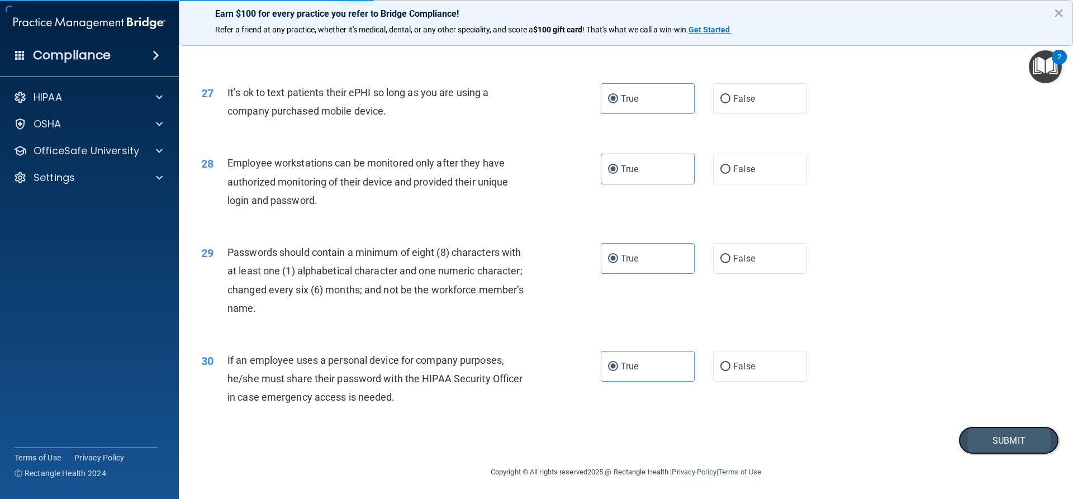
click at [1018, 442] on button "Submit" at bounding box center [1009, 440] width 101 height 29
